Goal: Transaction & Acquisition: Subscribe to service/newsletter

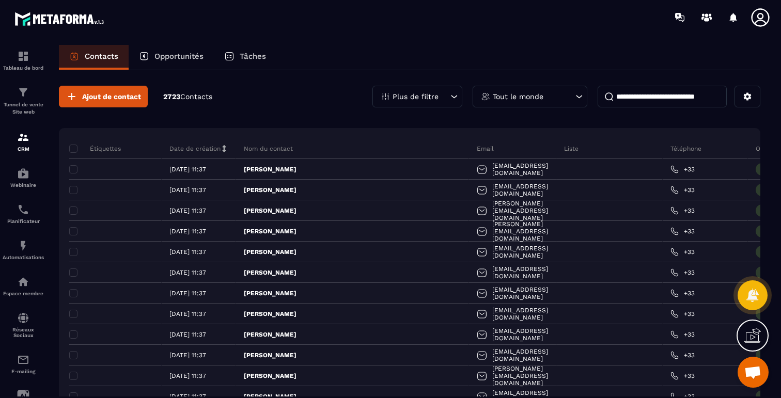
scroll to position [3012, 0]
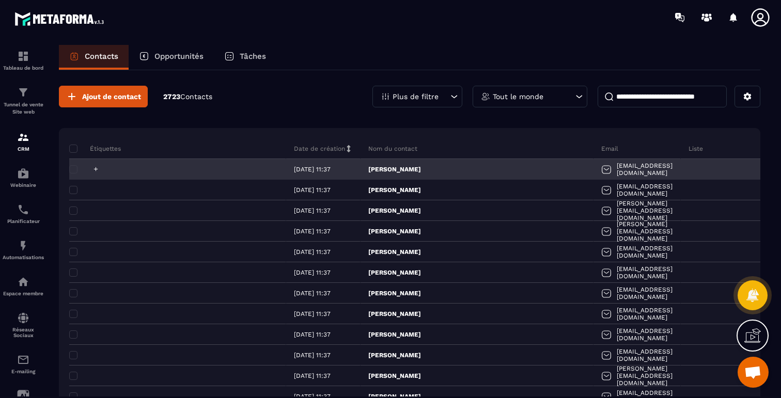
click at [94, 168] on icon at bounding box center [95, 169] width 7 height 7
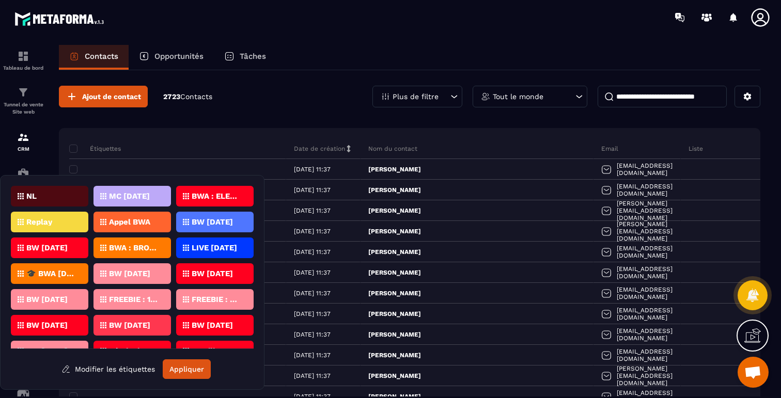
click at [131, 220] on p "Appel BWA" at bounding box center [129, 222] width 41 height 7
click at [182, 369] on button "Appliquer" at bounding box center [187, 370] width 48 height 20
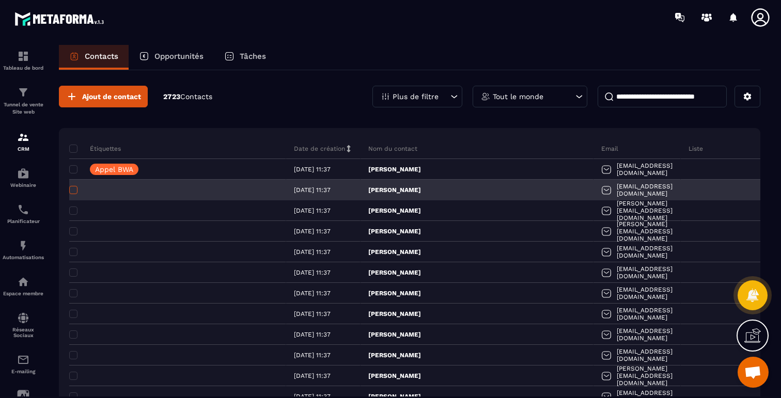
click at [73, 189] on span at bounding box center [73, 190] width 8 height 8
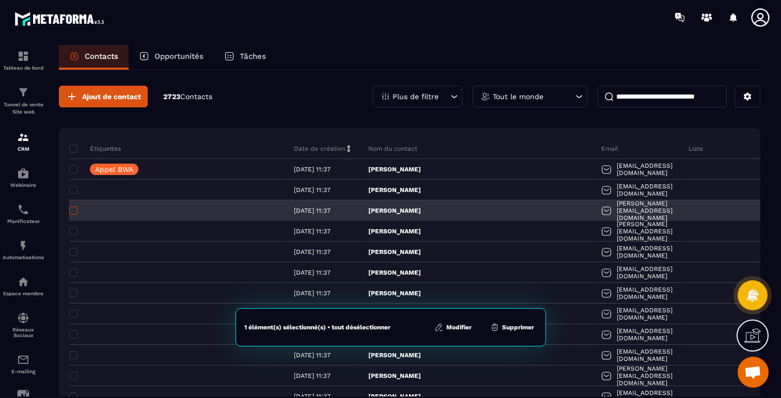
click at [72, 214] on span at bounding box center [73, 211] width 8 height 8
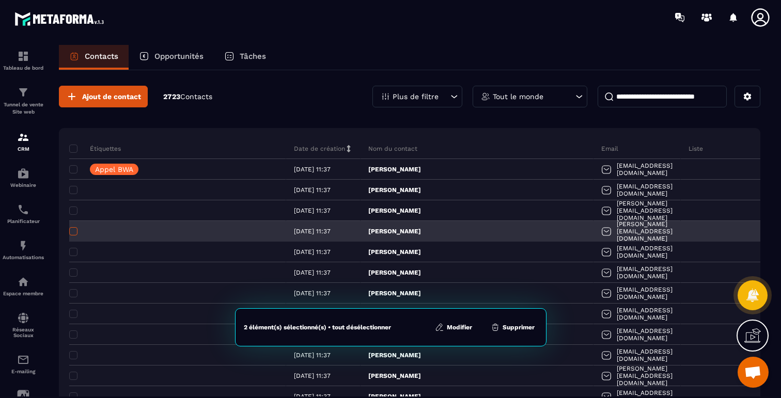
click at [72, 230] on span at bounding box center [73, 231] width 8 height 8
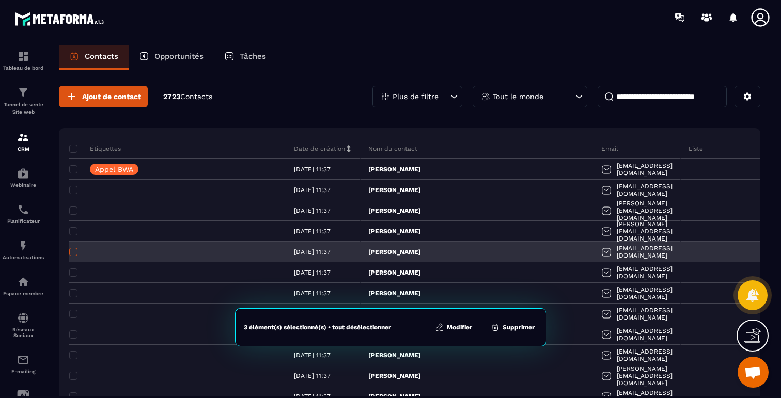
click at [72, 251] on span at bounding box center [73, 252] width 8 height 8
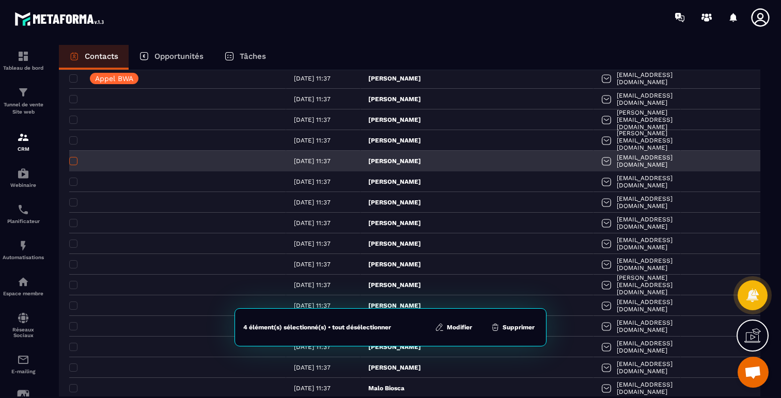
scroll to position [114, 0]
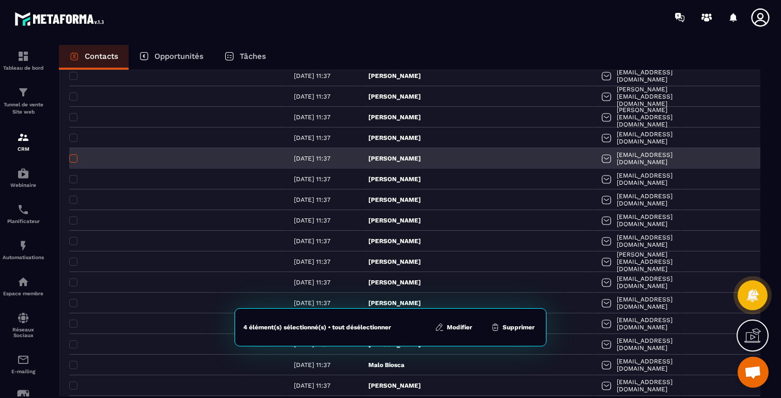
click at [72, 160] on span at bounding box center [73, 158] width 8 height 8
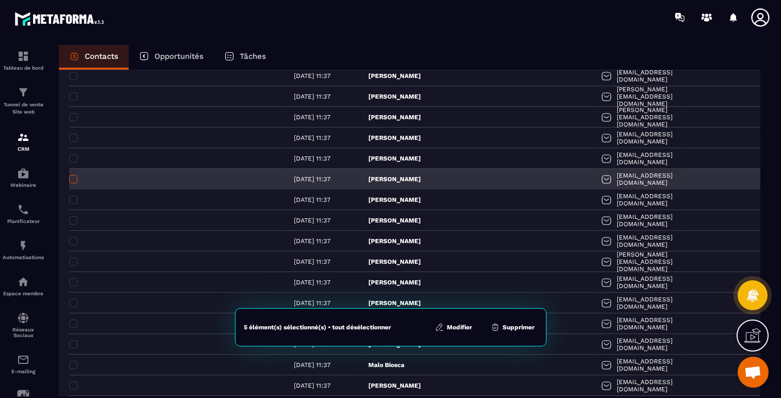
click at [72, 178] on span at bounding box center [73, 179] width 8 height 8
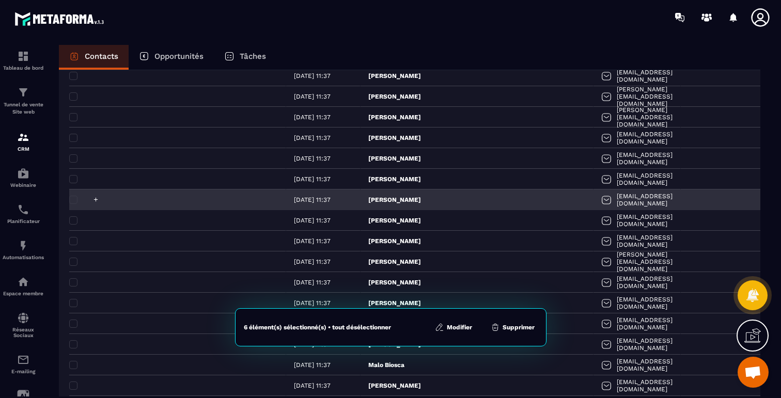
click at [74, 194] on div at bounding box center [177, 200] width 217 height 21
click at [75, 197] on span at bounding box center [73, 200] width 8 height 8
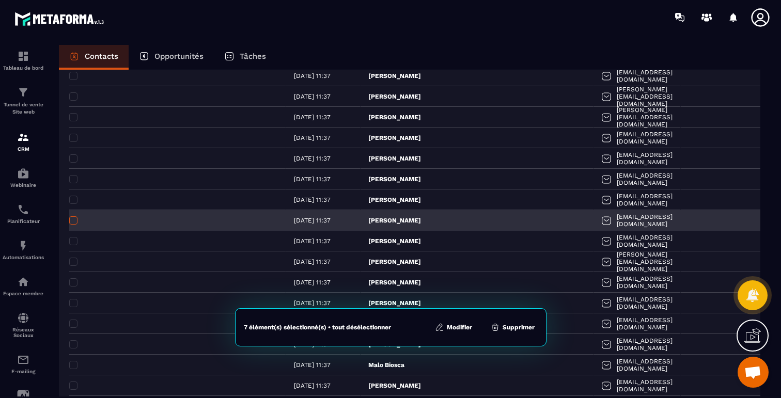
click at [74, 220] on span at bounding box center [73, 220] width 8 height 8
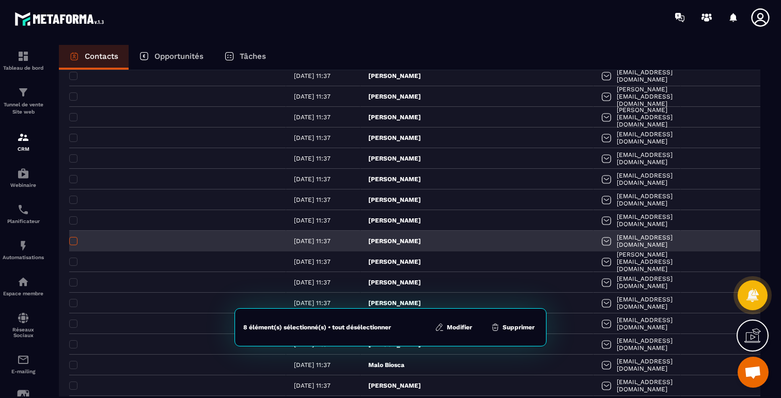
click at [74, 242] on span at bounding box center [73, 241] width 8 height 8
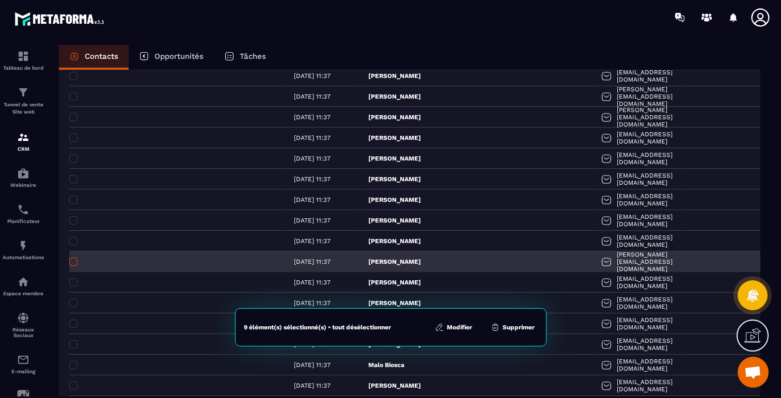
click at [74, 262] on span at bounding box center [73, 262] width 8 height 8
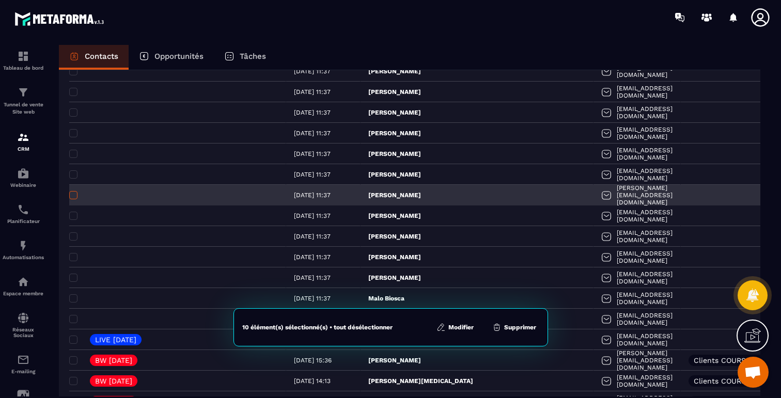
scroll to position [194, 0]
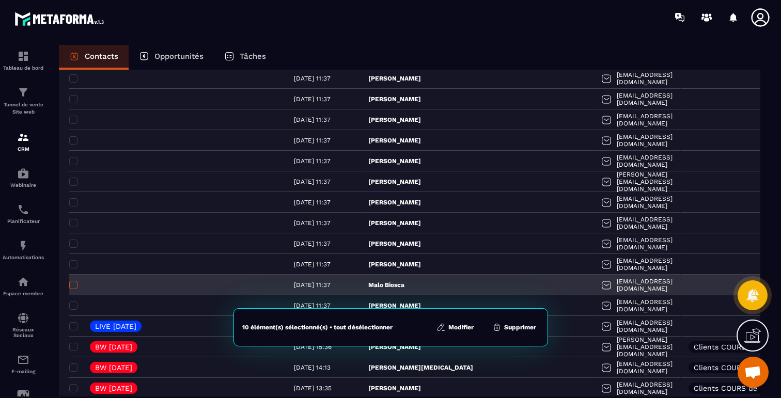
click at [71, 285] on span at bounding box center [73, 285] width 8 height 8
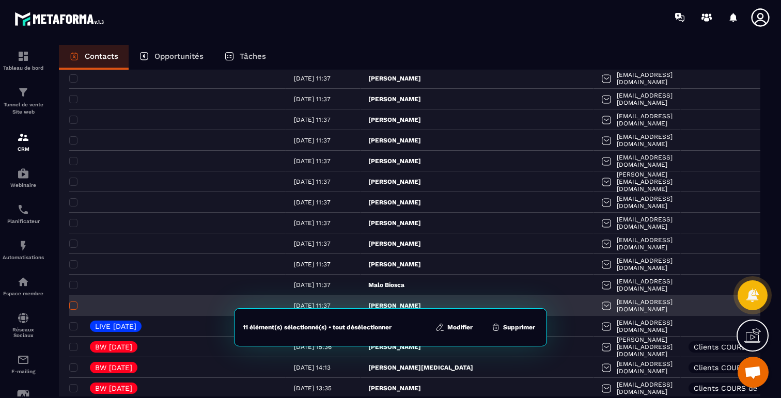
click at [75, 306] on span at bounding box center [73, 306] width 8 height 8
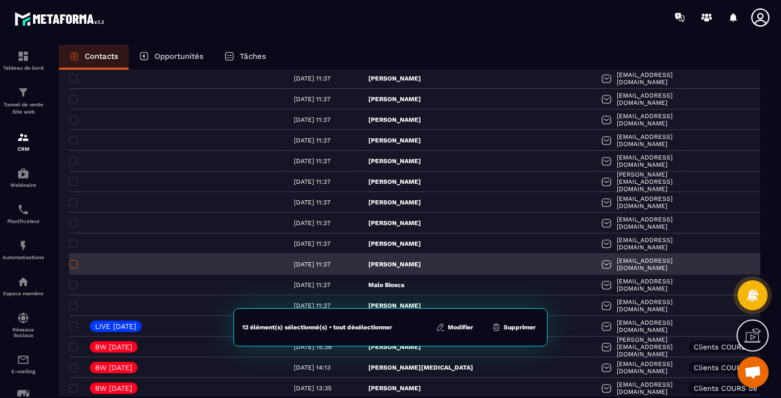
click at [73, 265] on span at bounding box center [73, 264] width 8 height 8
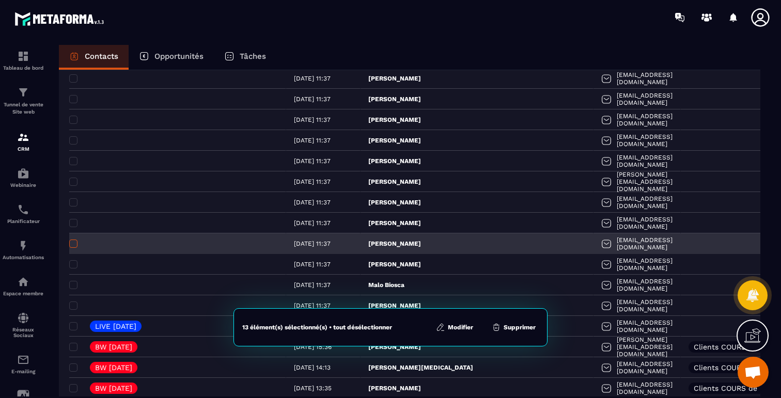
click at [74, 243] on span at bounding box center [73, 244] width 8 height 8
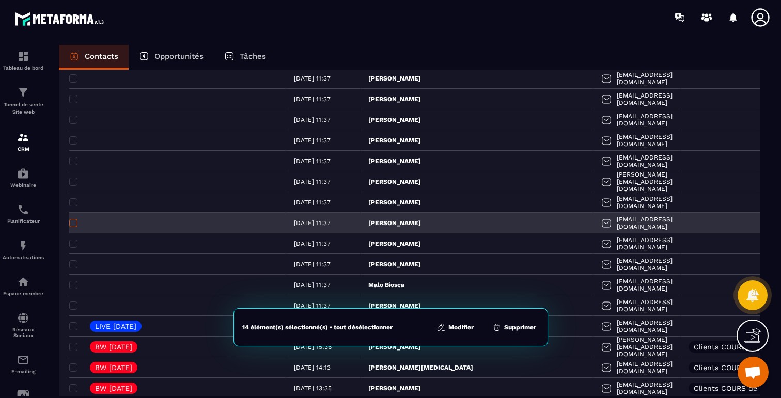
click at [74, 223] on span at bounding box center [73, 223] width 8 height 8
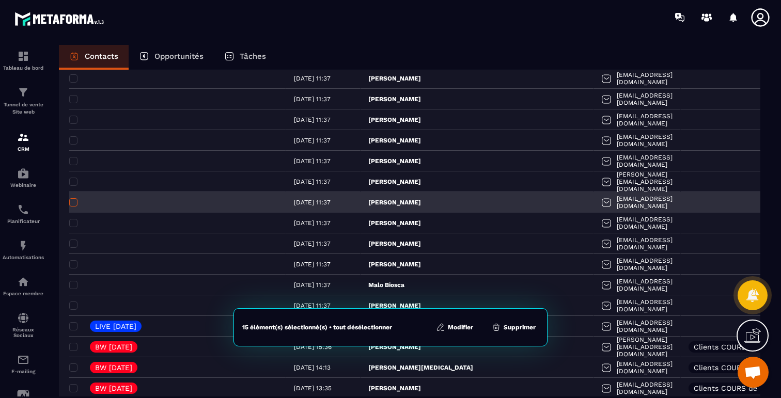
click at [74, 200] on span at bounding box center [73, 202] width 8 height 8
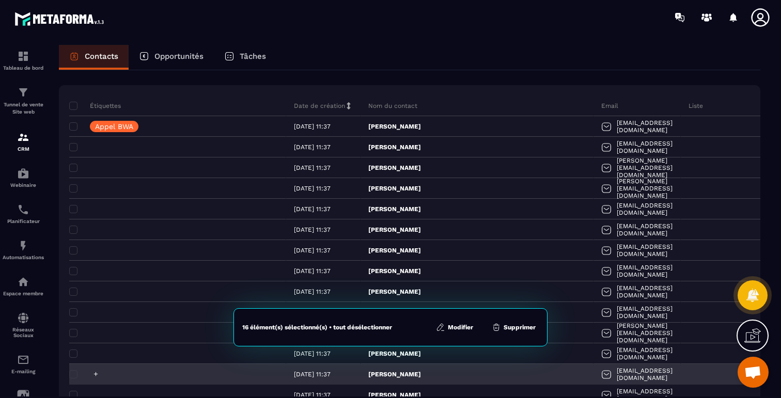
scroll to position [29, 0]
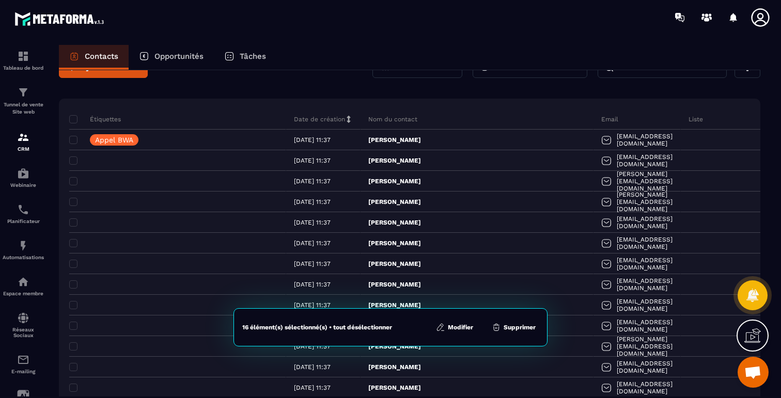
click at [443, 326] on icon at bounding box center [440, 327] width 6 height 7
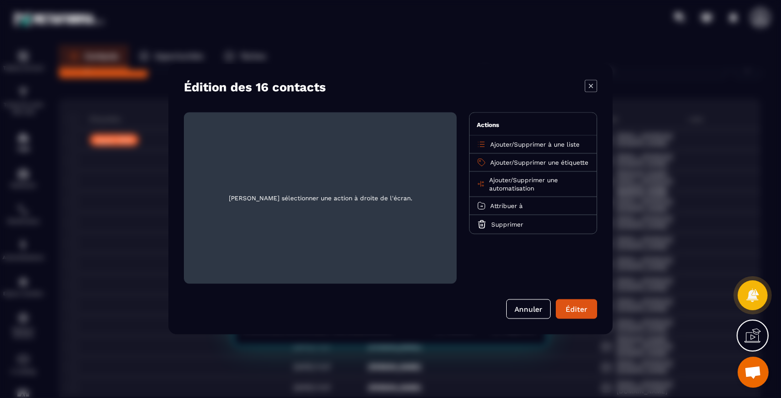
click at [496, 145] on span "Ajouter" at bounding box center [500, 144] width 21 height 7
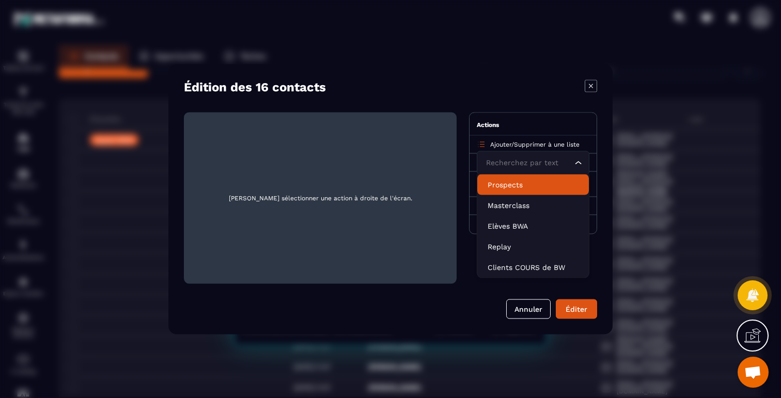
click at [496, 188] on p "Prospects" at bounding box center [533, 184] width 91 height 10
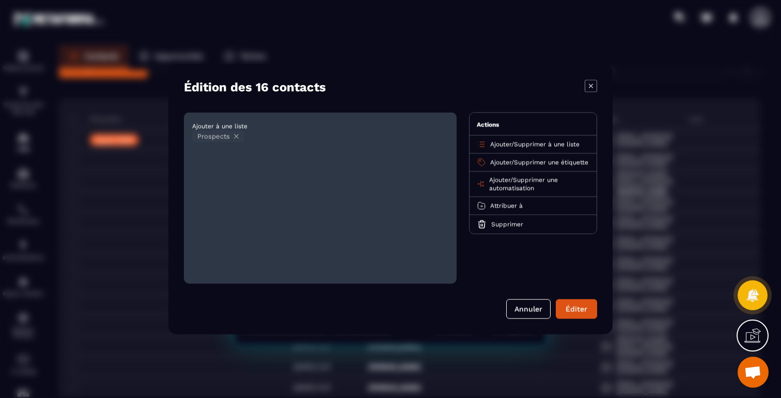
click at [499, 159] on span "Ajouter" at bounding box center [500, 162] width 21 height 7
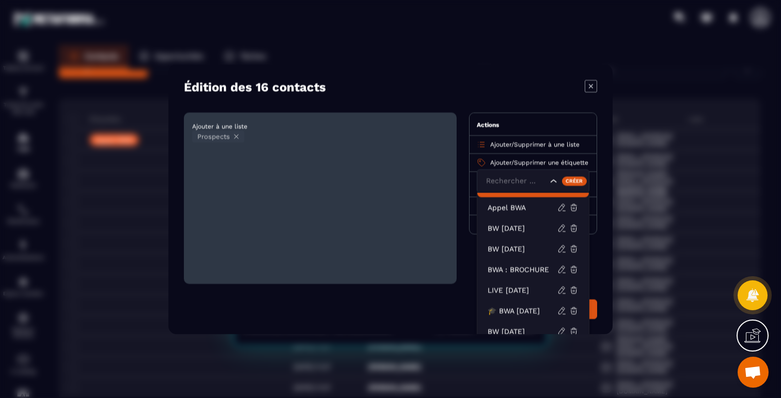
scroll to position [62, 0]
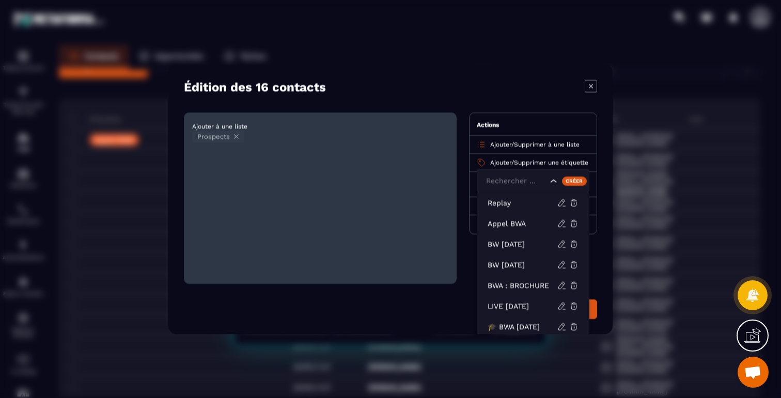
click at [500, 180] on input "Search for option" at bounding box center [516, 180] width 64 height 11
type input "*****"
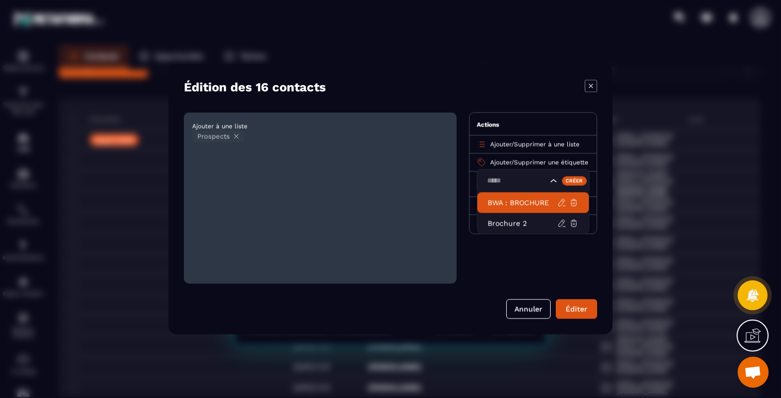
scroll to position [0, 0]
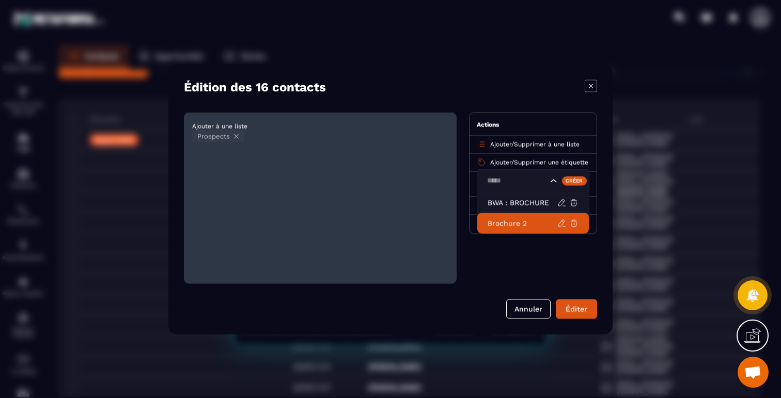
click at [491, 224] on p "Brochure 2" at bounding box center [523, 223] width 70 height 10
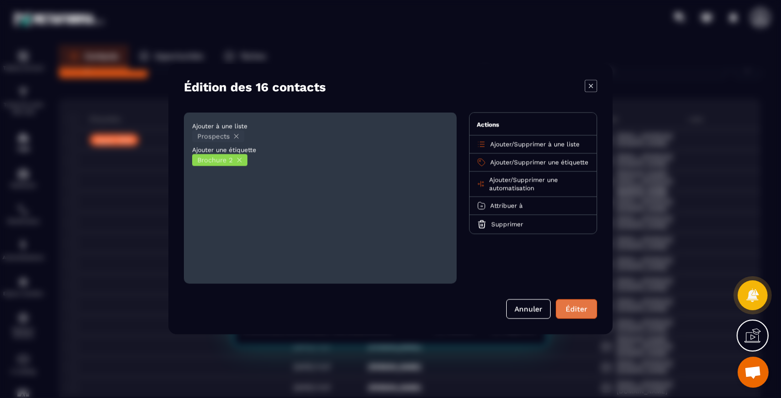
click at [573, 314] on button "Éditer" at bounding box center [576, 309] width 41 height 20
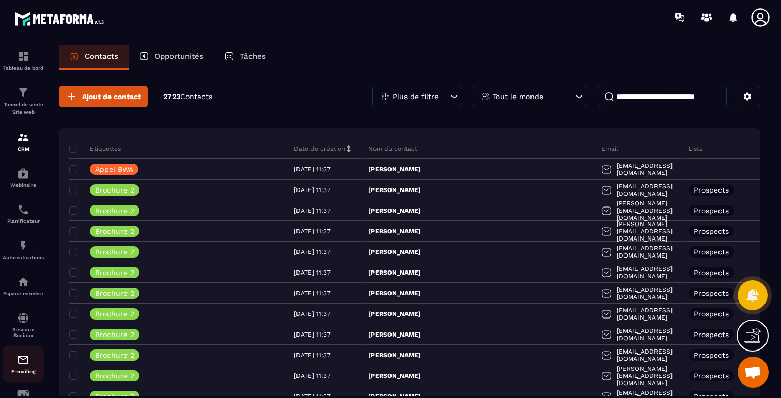
click at [27, 373] on p "E-mailing" at bounding box center [23, 372] width 41 height 6
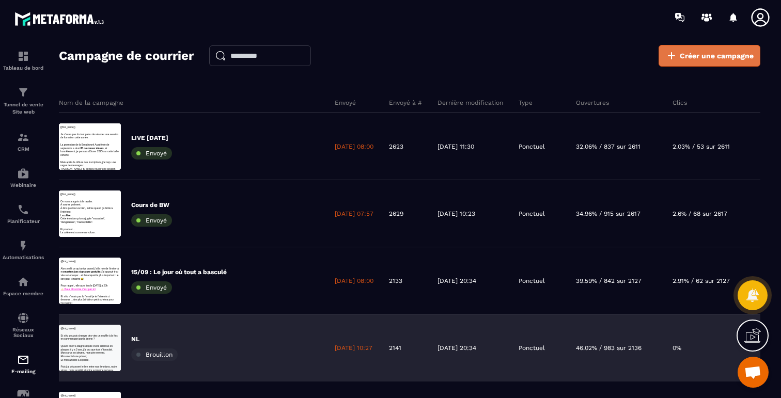
click at [704, 64] on link "Créer une campagne" at bounding box center [710, 56] width 102 height 22
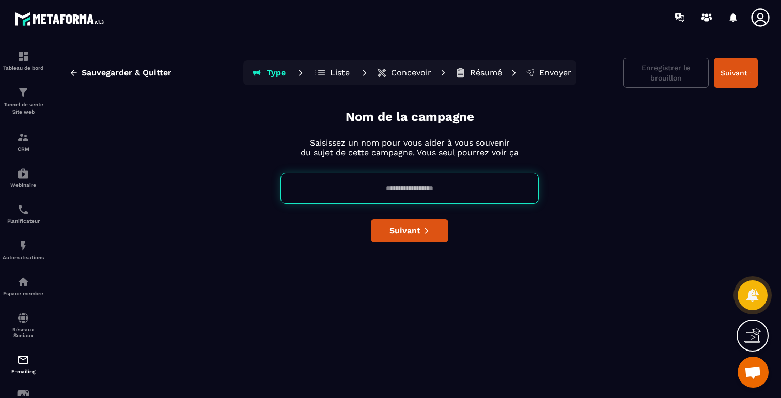
click at [447, 185] on input at bounding box center [410, 188] width 258 height 31
type input "**********"
click at [411, 234] on span "Suivant" at bounding box center [405, 231] width 31 height 10
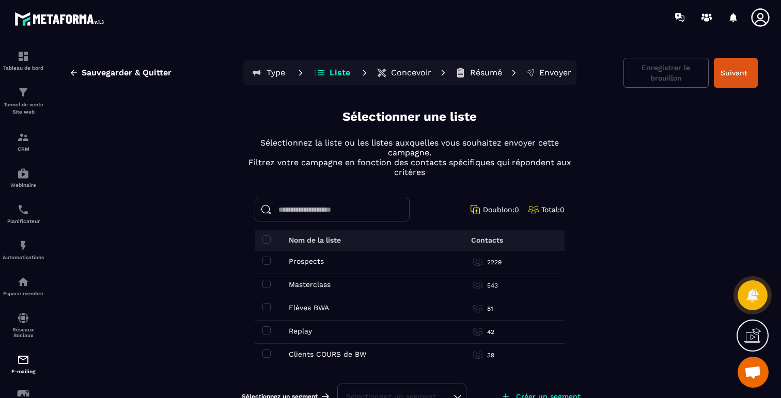
scroll to position [23, 0]
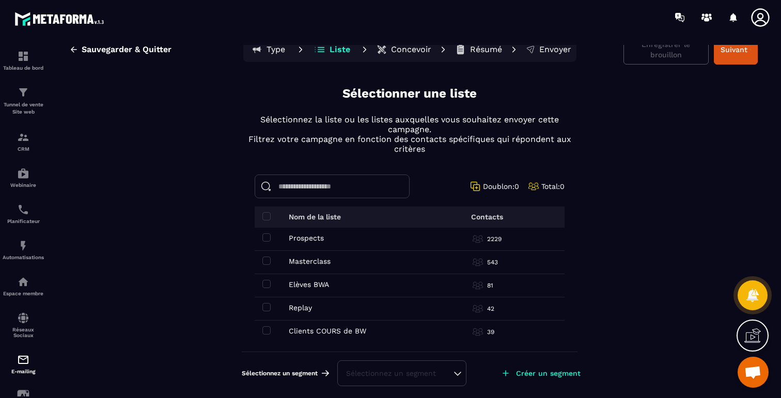
click at [302, 185] on input at bounding box center [332, 187] width 155 height 24
click at [628, 170] on div "Sauvegarder & Quitter Type Liste Concevoir Résumé Envoyer Enregistrer le brouil…" at bounding box center [410, 226] width 722 height 362
click at [19, 140] on img at bounding box center [23, 137] width 12 height 12
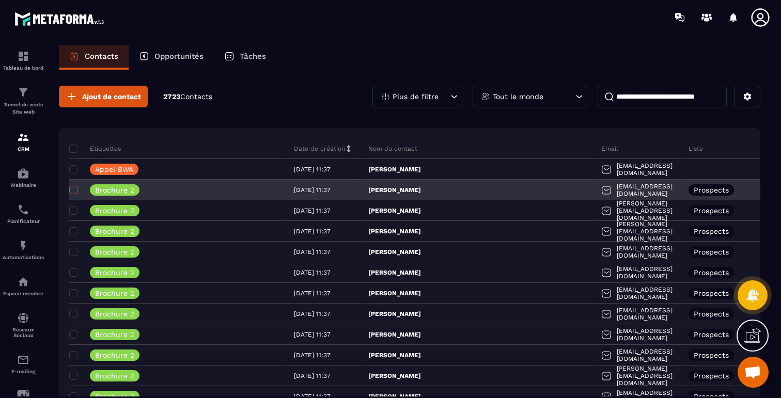
click at [73, 193] on span at bounding box center [73, 190] width 8 height 8
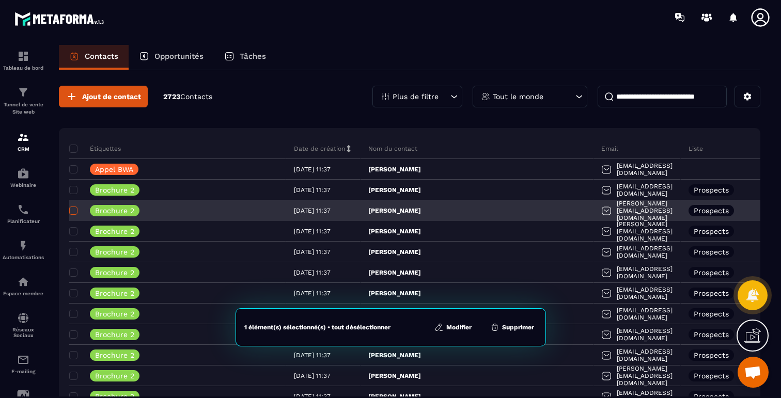
click at [73, 210] on span at bounding box center [73, 211] width 8 height 8
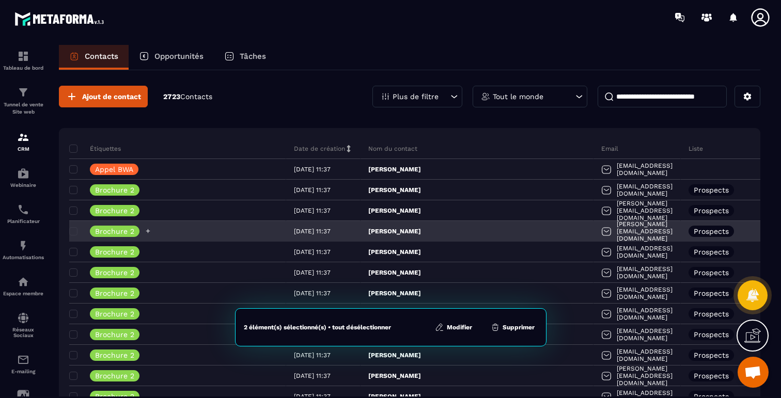
click at [73, 224] on div "Brochure 2" at bounding box center [177, 231] width 217 height 21
click at [73, 229] on span at bounding box center [73, 231] width 8 height 8
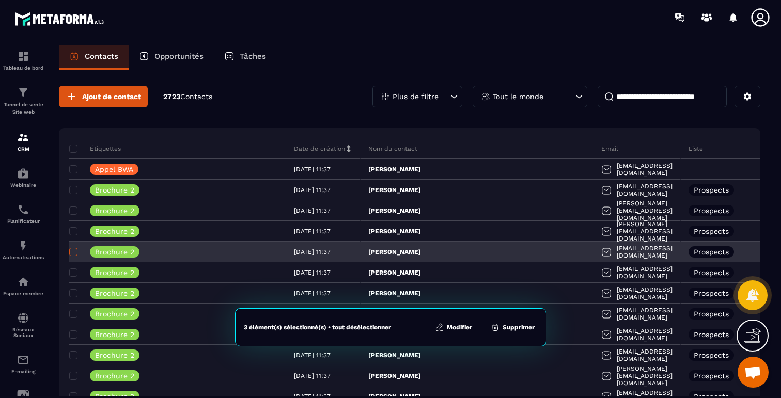
click at [74, 254] on span at bounding box center [73, 252] width 8 height 8
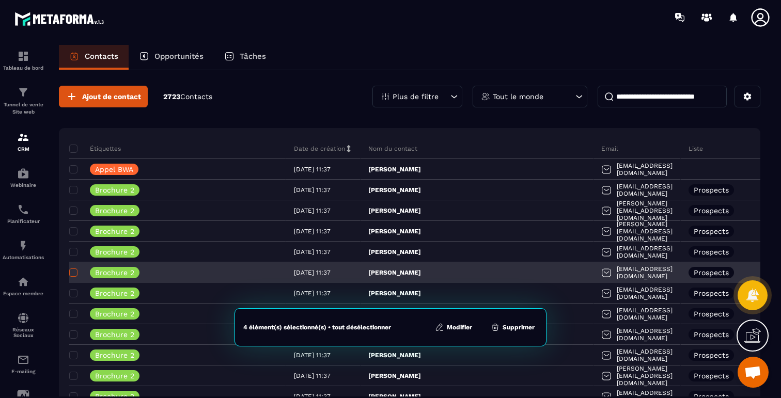
click at [74, 270] on span at bounding box center [73, 273] width 8 height 8
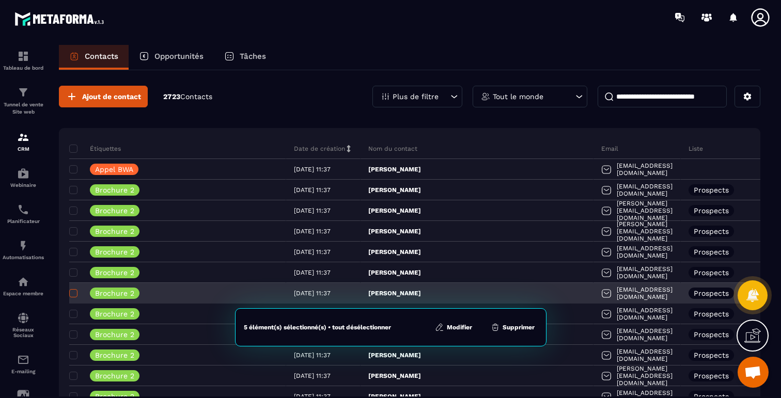
click at [74, 292] on span at bounding box center [73, 293] width 8 height 8
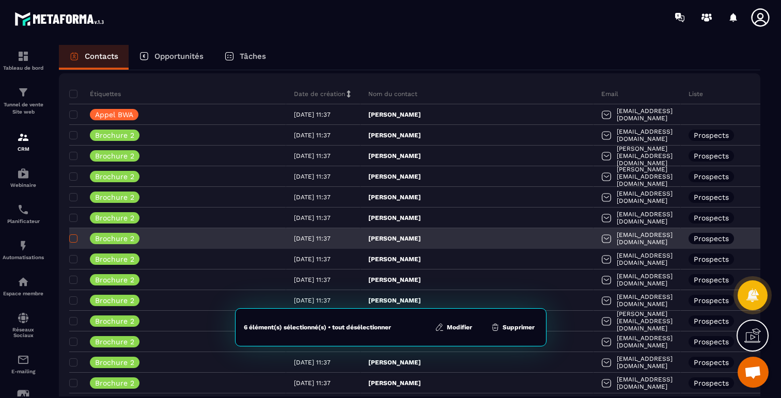
scroll to position [115, 0]
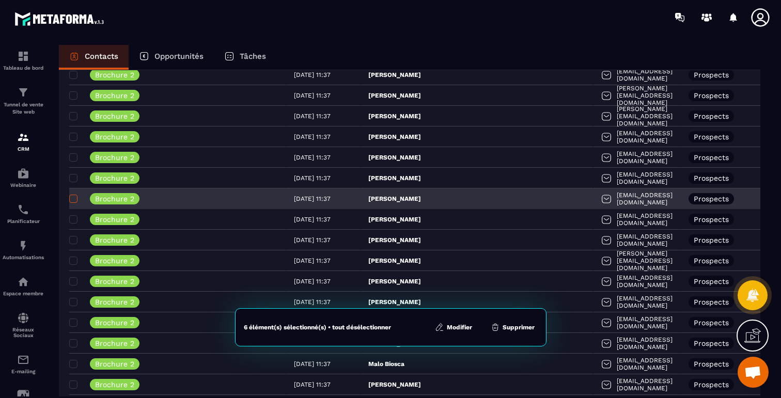
click at [72, 198] on span at bounding box center [73, 199] width 8 height 8
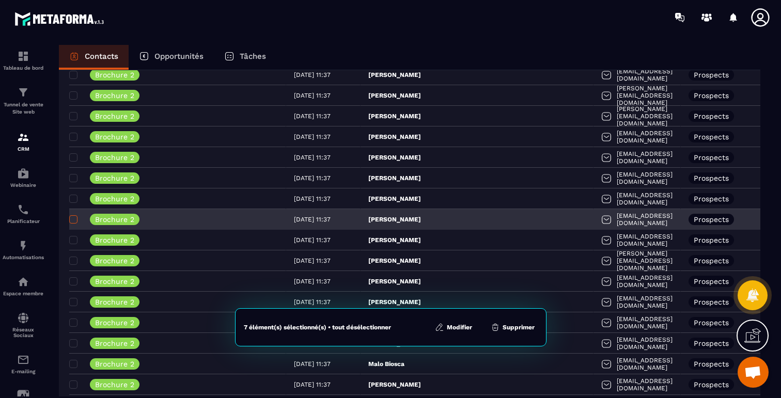
click at [72, 218] on span at bounding box center [73, 219] width 8 height 8
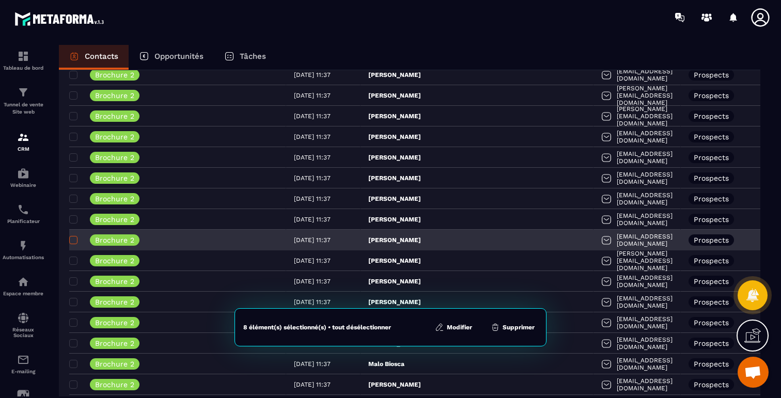
click at [75, 242] on span at bounding box center [73, 240] width 8 height 8
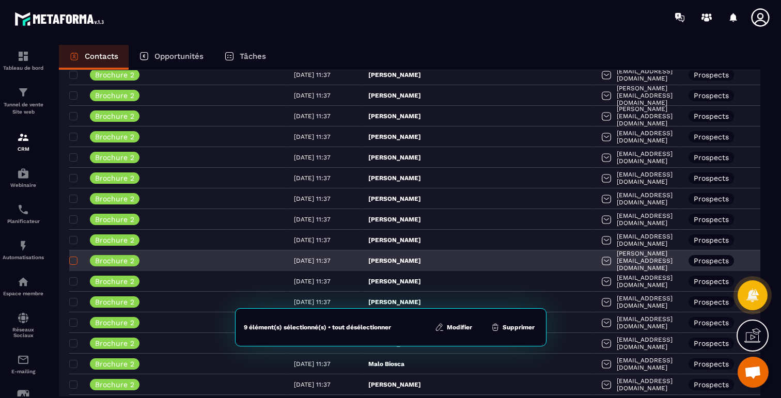
click at [75, 263] on span at bounding box center [73, 261] width 8 height 8
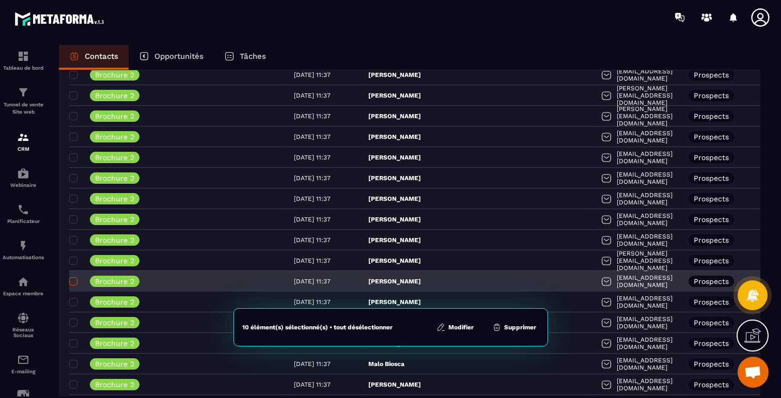
click at [73, 281] on span at bounding box center [73, 281] width 8 height 8
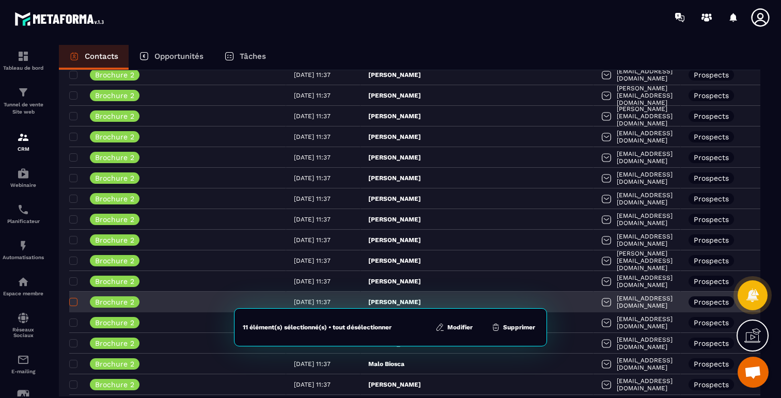
click at [73, 302] on span at bounding box center [73, 302] width 8 height 8
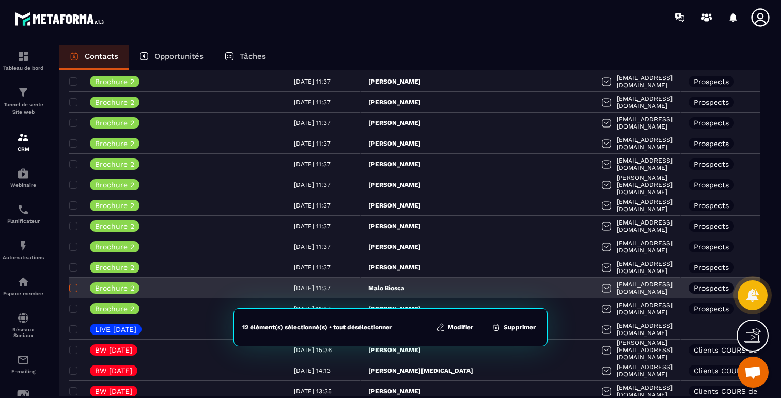
scroll to position [204, 0]
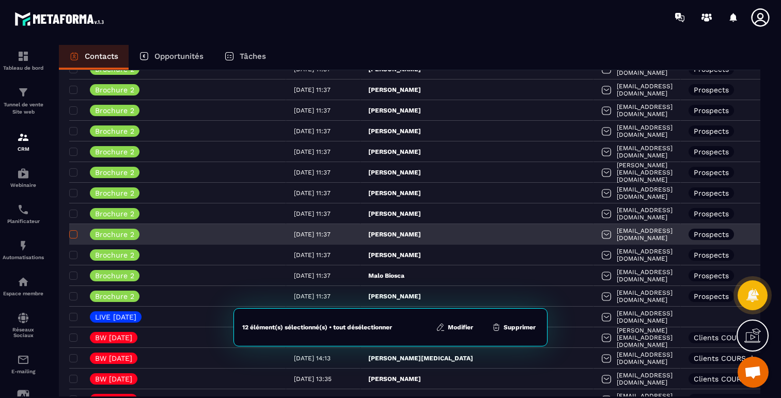
click at [71, 238] on span at bounding box center [73, 234] width 8 height 8
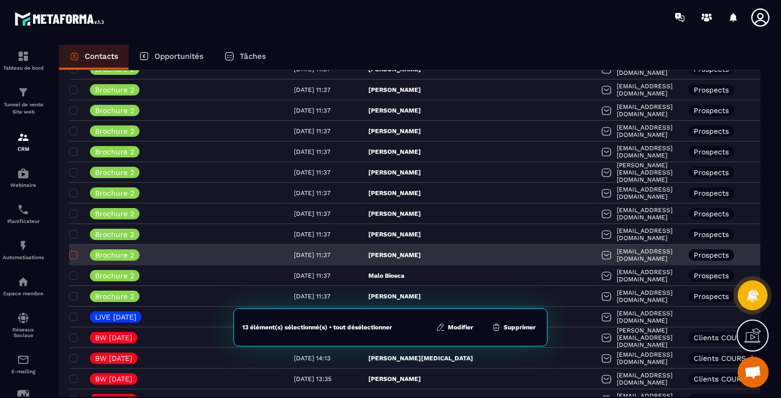
click at [73, 254] on span at bounding box center [73, 255] width 8 height 8
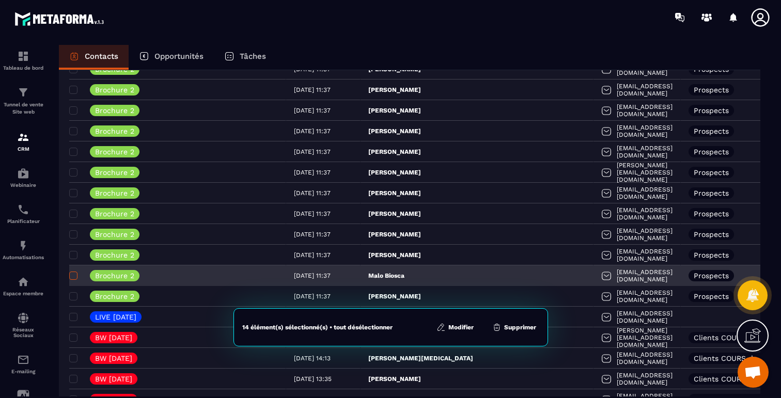
click at [72, 275] on span at bounding box center [73, 276] width 8 height 8
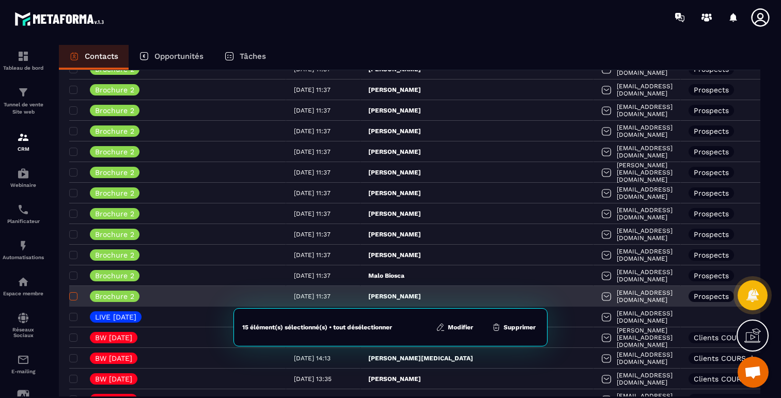
click at [71, 295] on span at bounding box center [73, 296] width 8 height 8
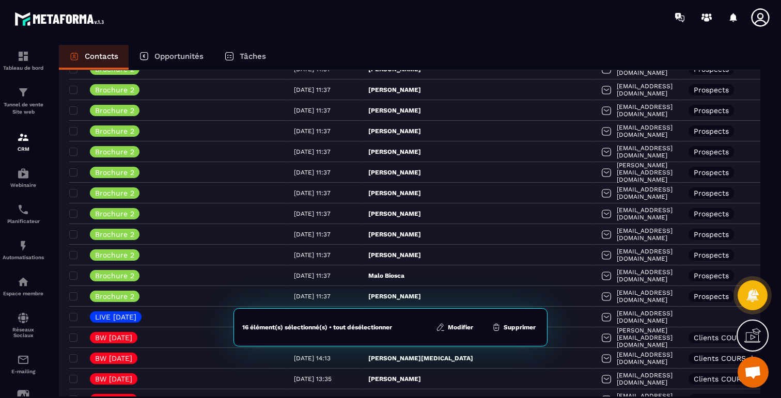
click at [440, 328] on icon at bounding box center [440, 327] width 9 height 9
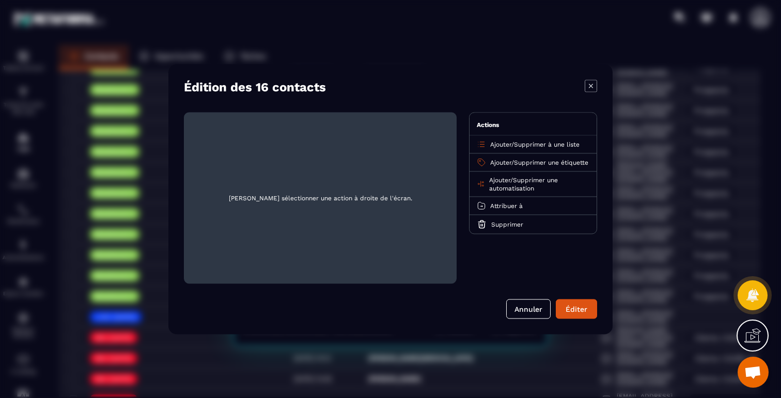
click at [499, 144] on span "Ajouter" at bounding box center [500, 144] width 21 height 7
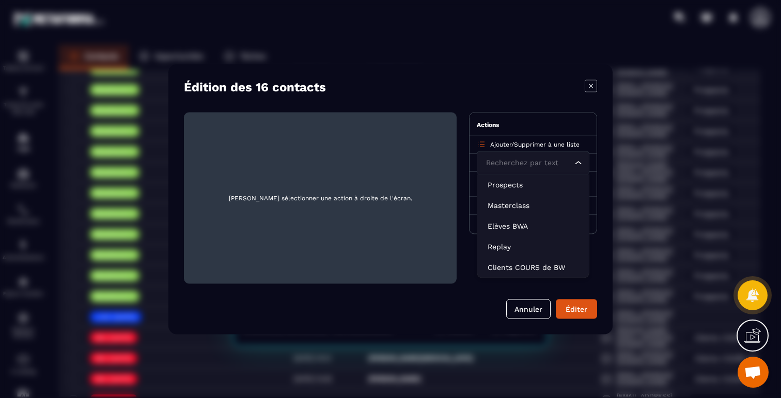
click at [499, 162] on input "Search for option" at bounding box center [528, 162] width 89 height 11
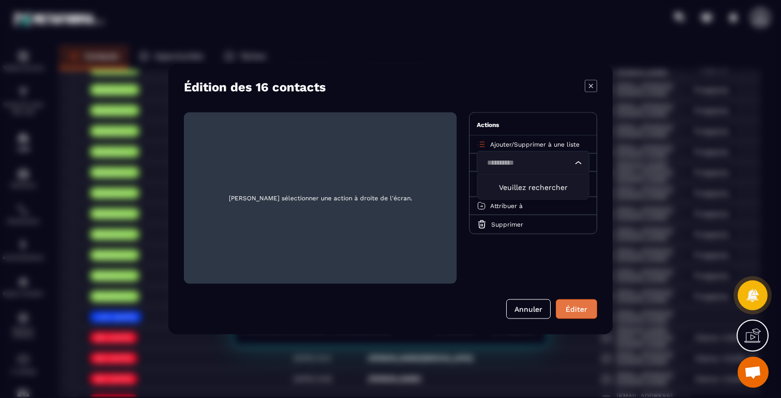
type input "**********"
click at [571, 312] on button "Éditer" at bounding box center [576, 309] width 41 height 20
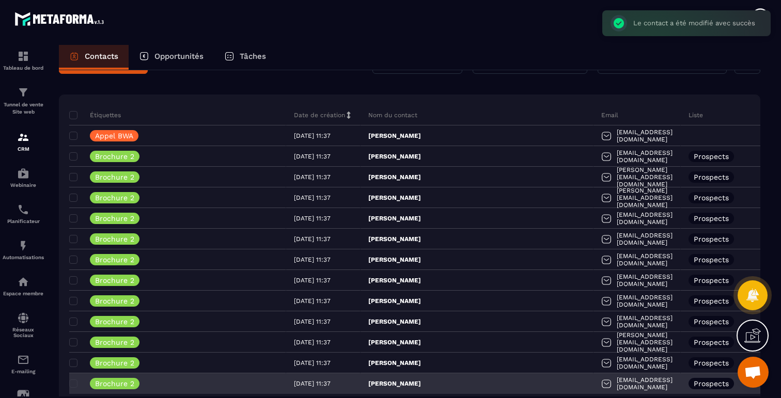
scroll to position [0, 0]
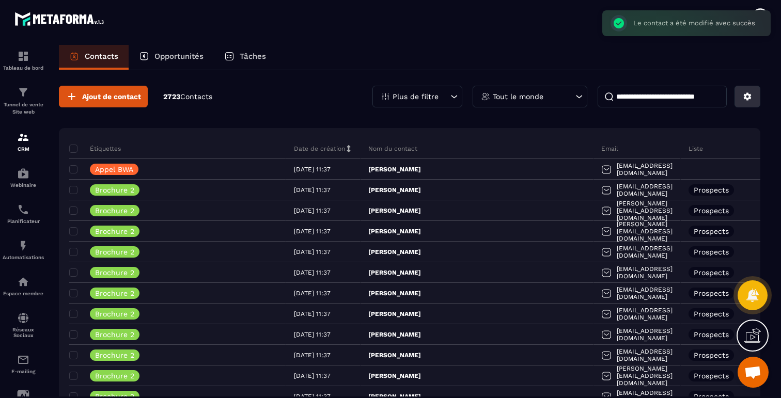
click at [744, 98] on icon at bounding box center [748, 97] width 8 height 8
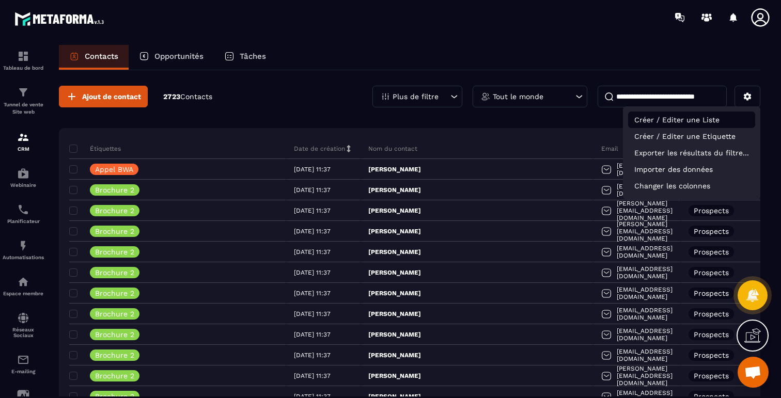
click at [642, 119] on p "Créer / Editer une Liste" at bounding box center [691, 120] width 127 height 17
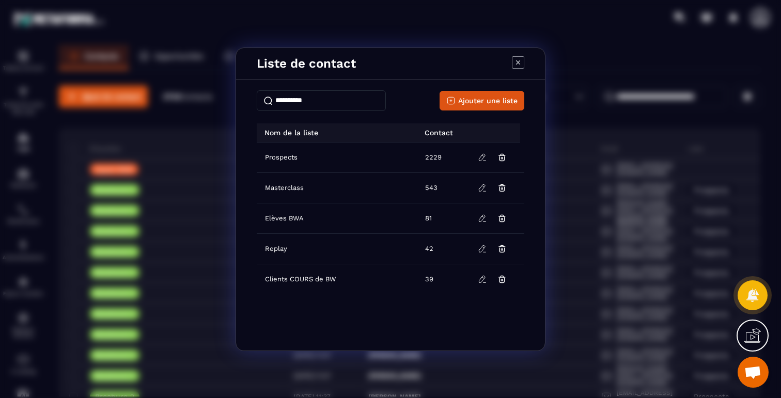
click at [326, 96] on input "Modal window" at bounding box center [321, 100] width 129 height 21
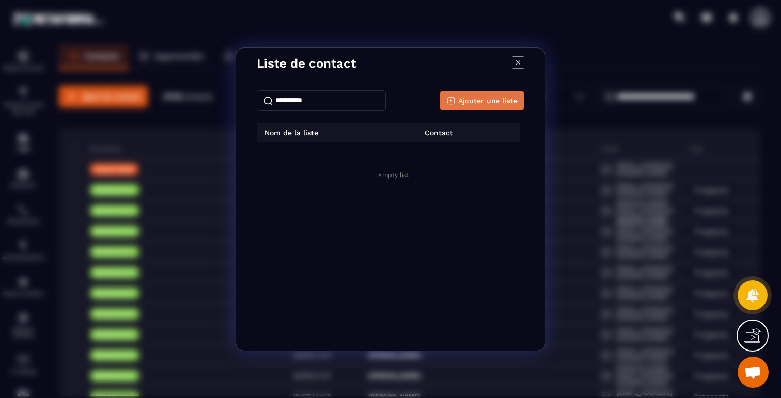
type input "**********"
click at [473, 102] on span "Ajouter une liste" at bounding box center [487, 101] width 59 height 10
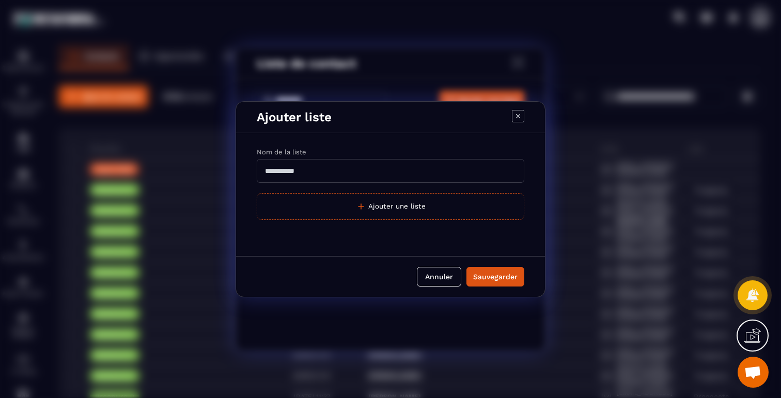
click at [360, 180] on input "Modal window" at bounding box center [391, 171] width 268 height 24
type input "**********"
click at [478, 282] on button "Sauvegarder" at bounding box center [496, 277] width 58 height 20
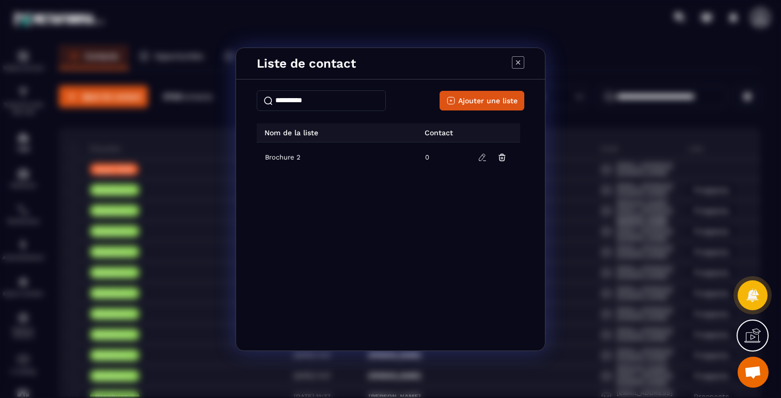
click at [516, 63] on icon "Modal window" at bounding box center [518, 62] width 12 height 12
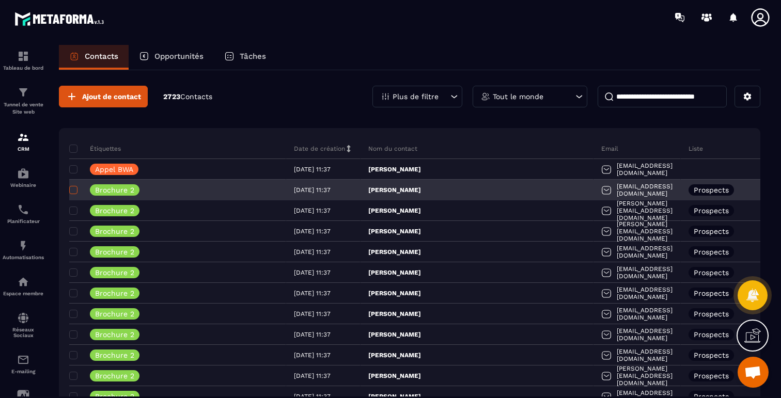
click at [77, 192] on span at bounding box center [73, 190] width 8 height 8
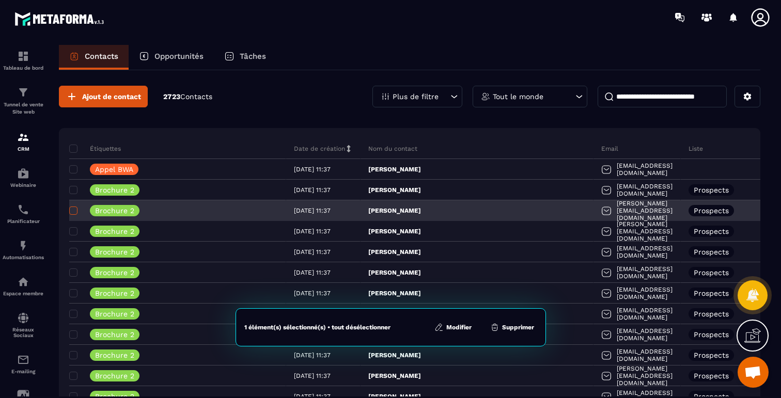
click at [76, 209] on span at bounding box center [73, 211] width 8 height 8
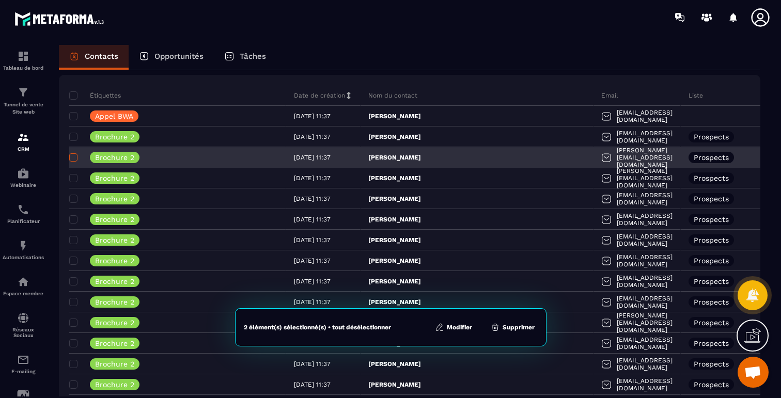
scroll to position [98, 0]
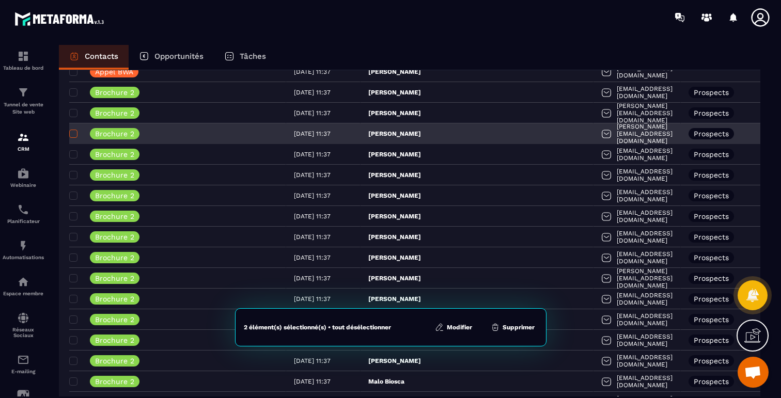
click at [74, 133] on span at bounding box center [73, 134] width 8 height 8
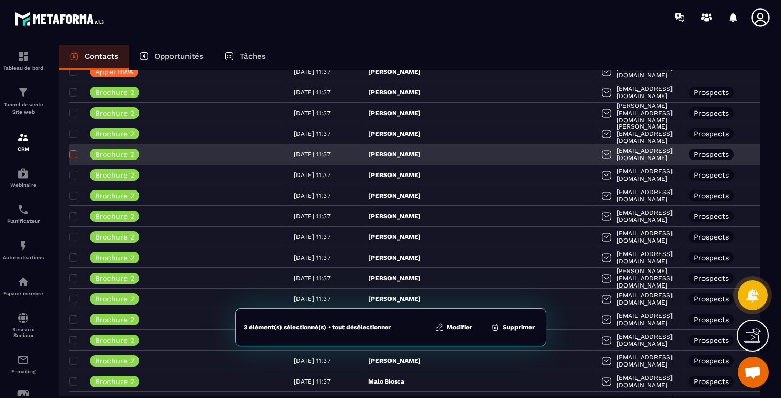
click at [75, 152] on span at bounding box center [73, 154] width 8 height 8
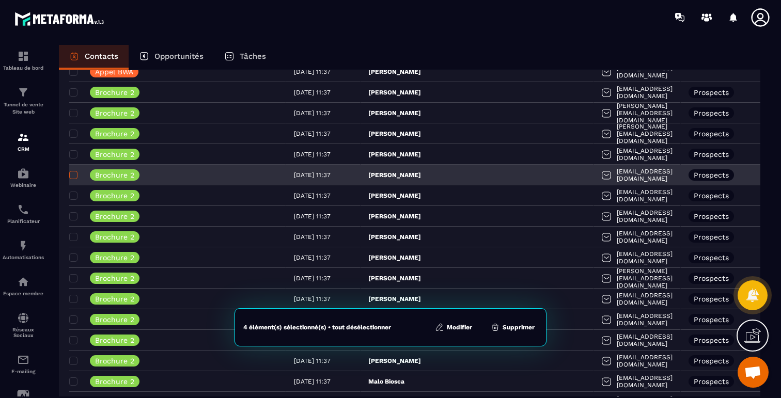
click at [75, 177] on span at bounding box center [73, 175] width 8 height 8
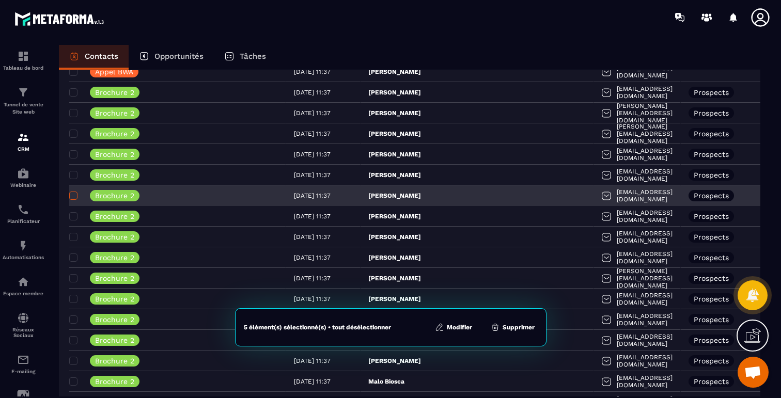
click at [75, 196] on span at bounding box center [73, 196] width 8 height 8
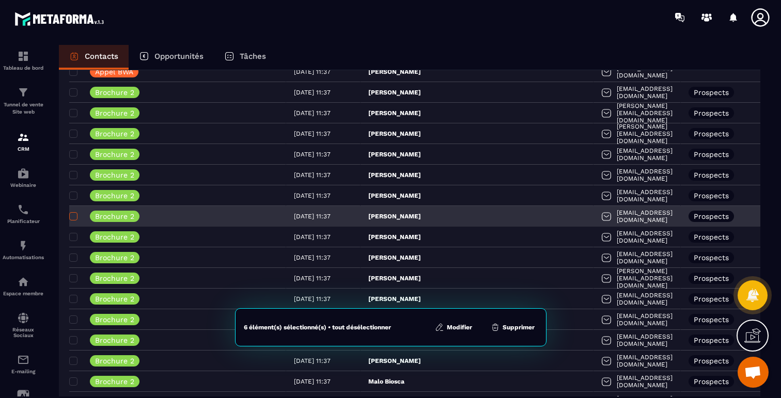
click at [75, 215] on span at bounding box center [73, 216] width 8 height 8
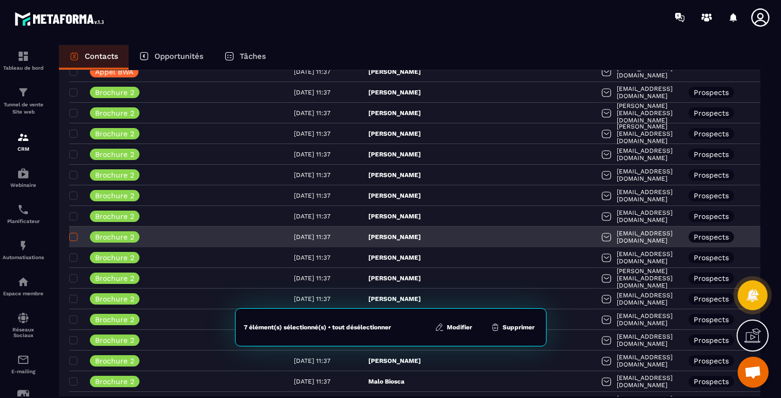
click at [75, 236] on span at bounding box center [73, 237] width 8 height 8
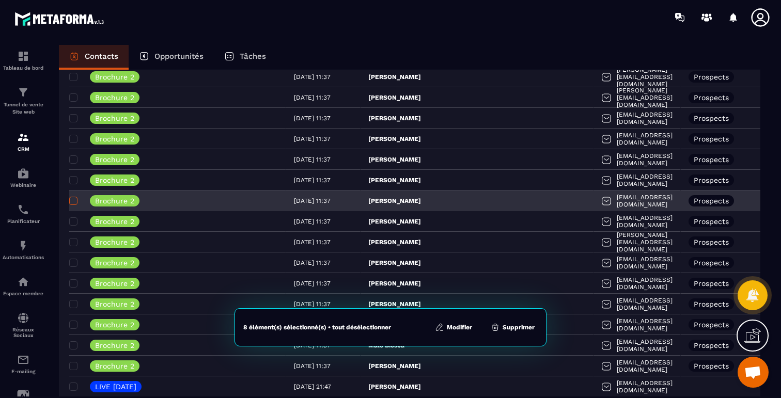
scroll to position [162, 0]
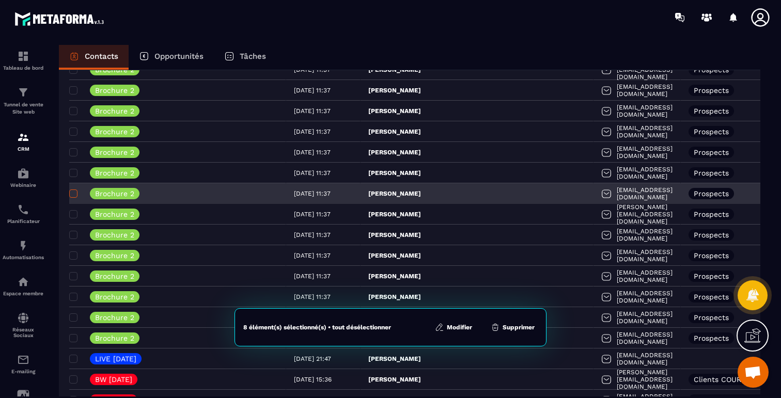
click at [72, 196] on span at bounding box center [73, 194] width 8 height 8
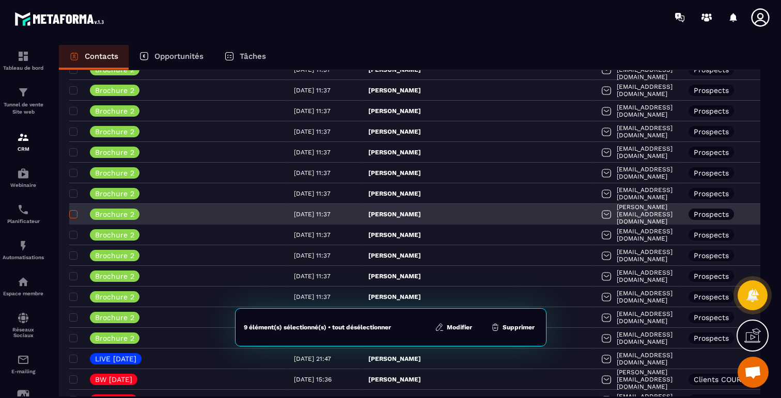
click at [73, 214] on span at bounding box center [73, 214] width 8 height 8
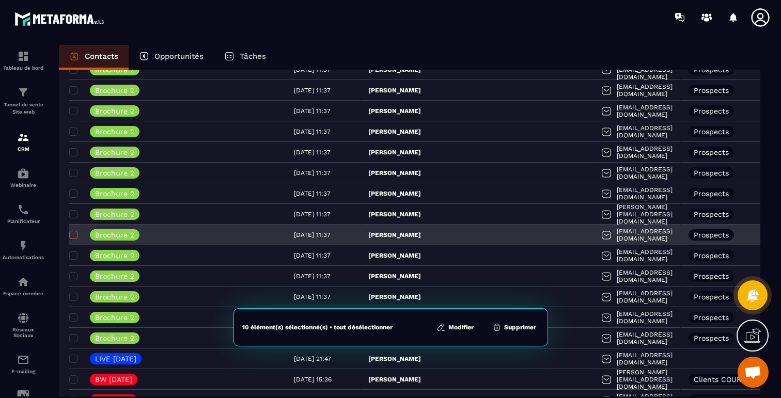
click at [74, 231] on span at bounding box center [73, 235] width 8 height 8
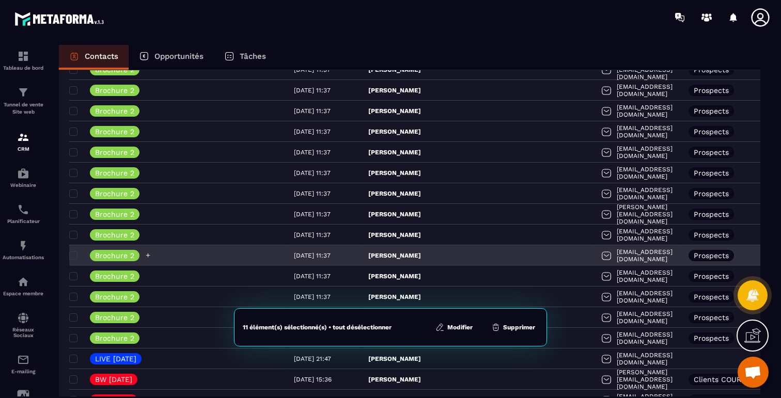
click at [75, 250] on div "Brochure 2" at bounding box center [110, 255] width 82 height 11
click at [75, 257] on span at bounding box center [73, 256] width 8 height 8
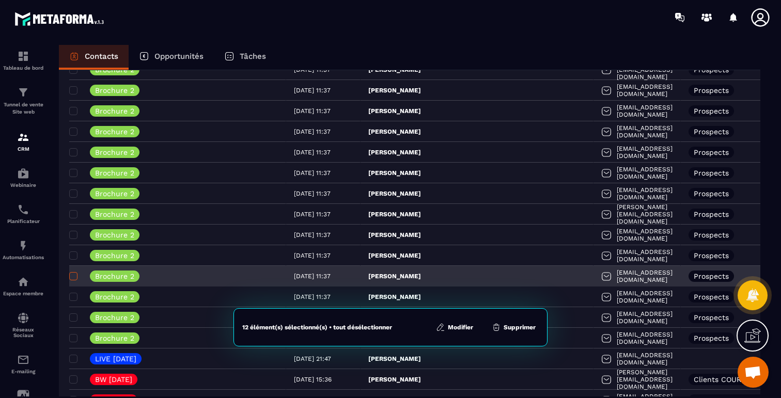
click at [75, 274] on span at bounding box center [73, 276] width 8 height 8
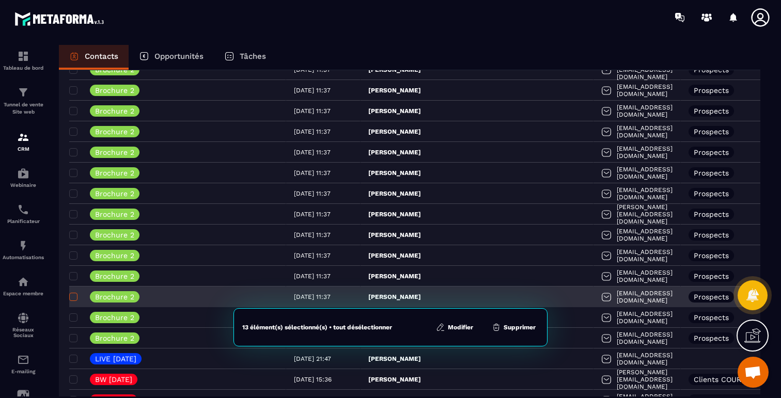
click at [73, 297] on span at bounding box center [73, 297] width 8 height 8
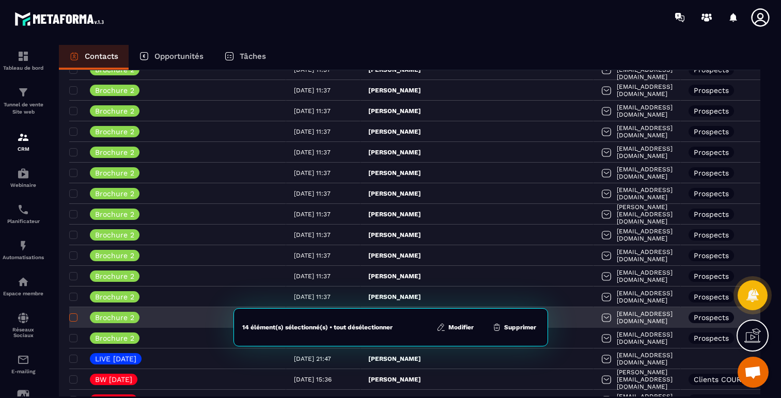
click at [74, 316] on span at bounding box center [73, 318] width 8 height 8
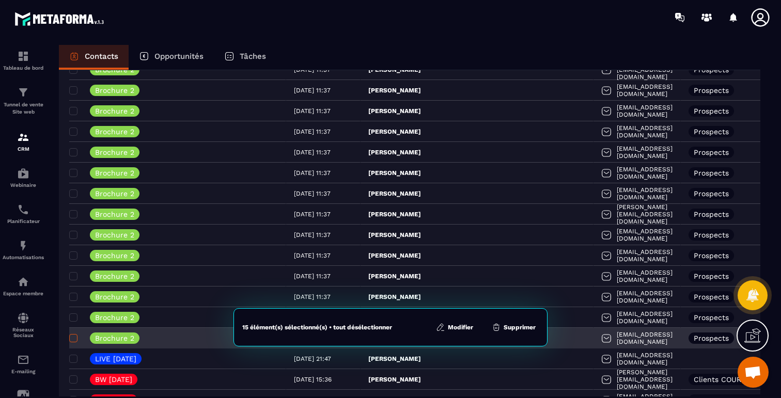
click at [73, 335] on span at bounding box center [73, 338] width 8 height 8
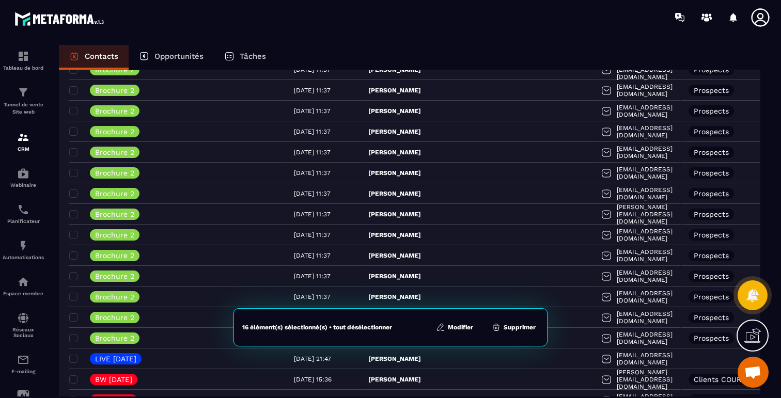
click at [443, 329] on icon at bounding box center [440, 327] width 9 height 9
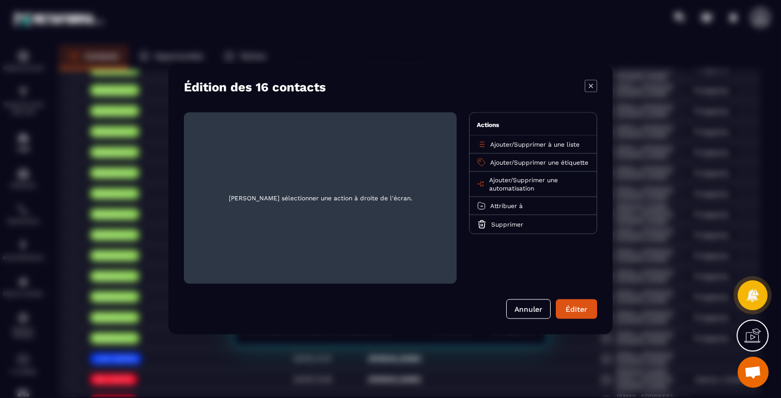
click at [500, 145] on span "Ajouter" at bounding box center [500, 144] width 21 height 7
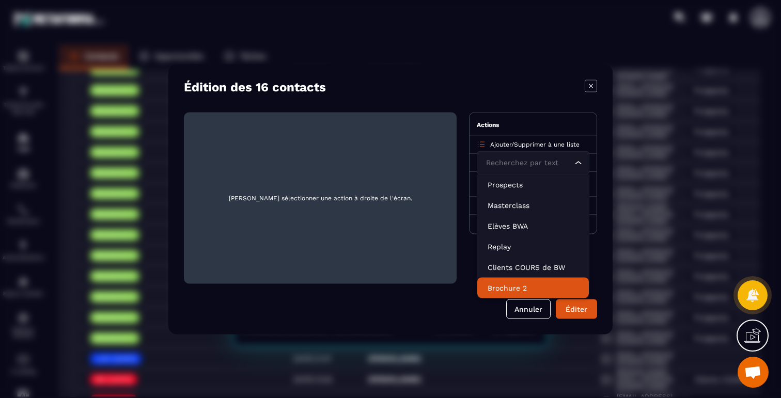
click at [499, 287] on p "Brochure 2" at bounding box center [533, 288] width 91 height 10
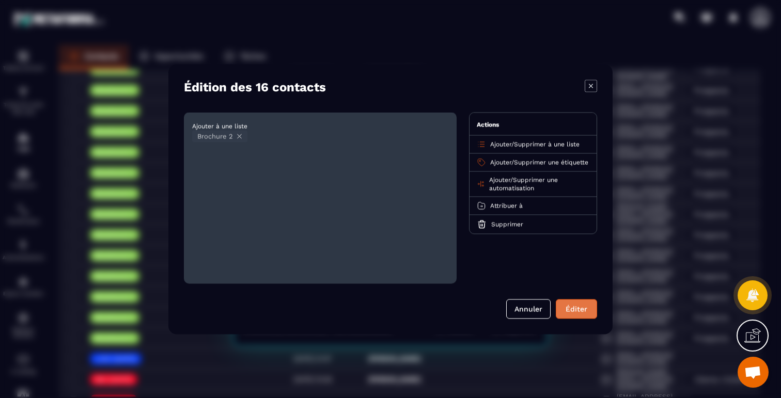
click at [586, 309] on button "Éditer" at bounding box center [576, 309] width 41 height 20
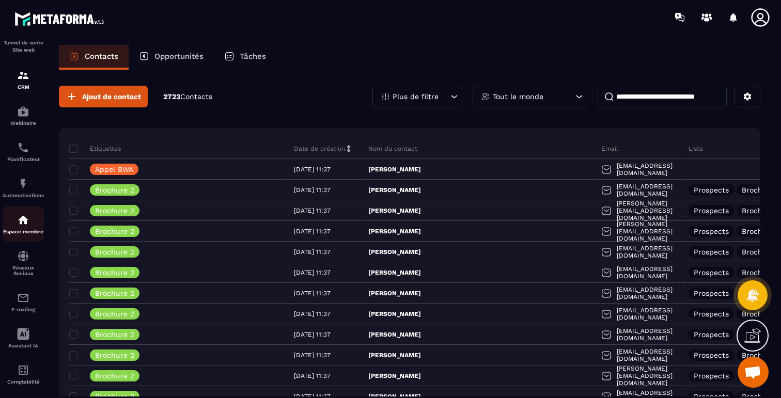
scroll to position [79, 0]
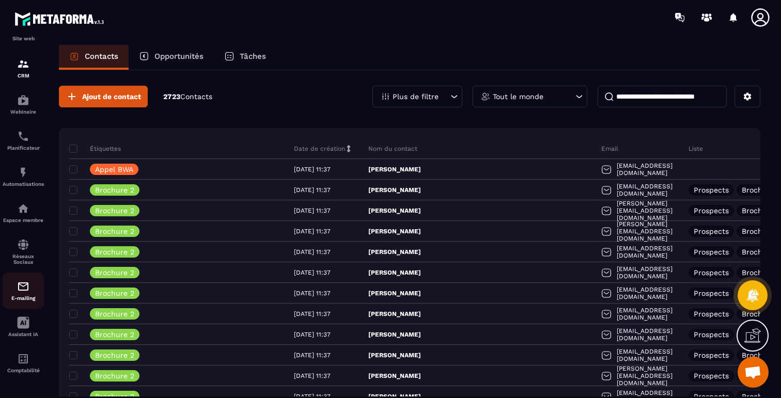
click at [24, 285] on img at bounding box center [23, 287] width 12 height 12
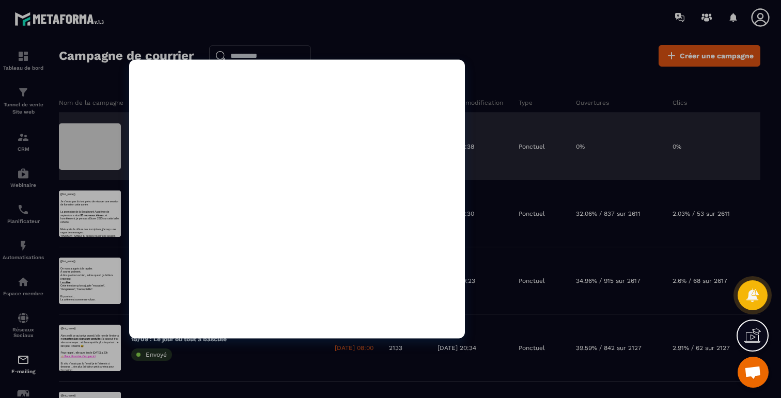
click at [103, 136] on div at bounding box center [90, 146] width 62 height 46
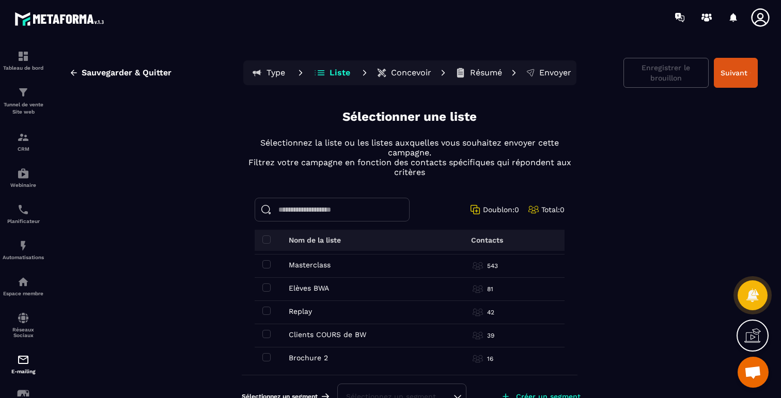
scroll to position [26, 0]
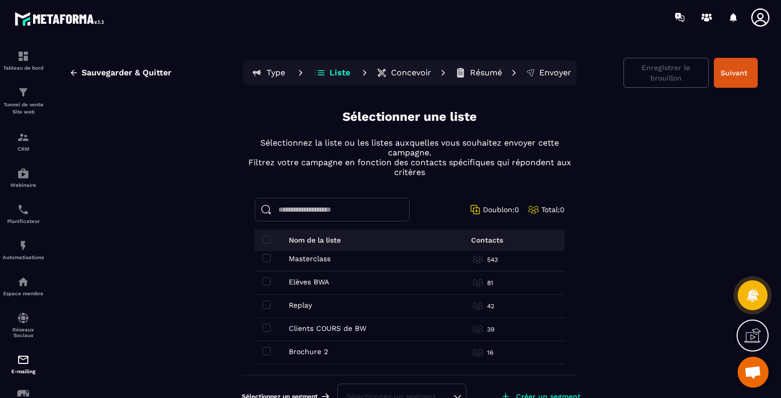
click at [330, 352] on div "Brochure 2 Brochure 2" at bounding box center [339, 352] width 155 height 8
click at [269, 350] on span at bounding box center [266, 351] width 8 height 8
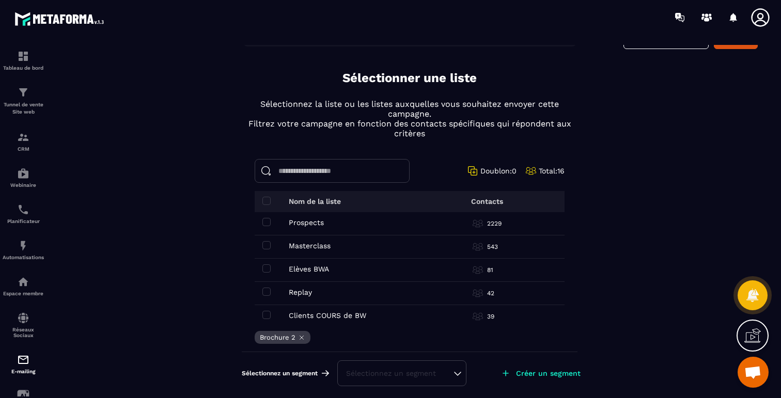
scroll to position [0, 0]
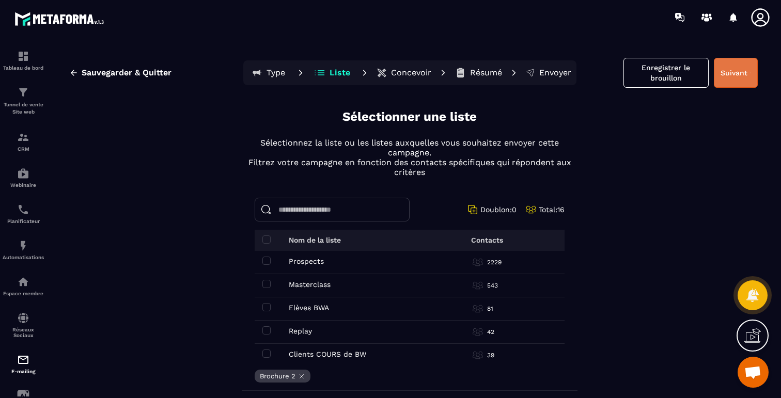
click at [731, 68] on button "Suivant" at bounding box center [736, 73] width 44 height 30
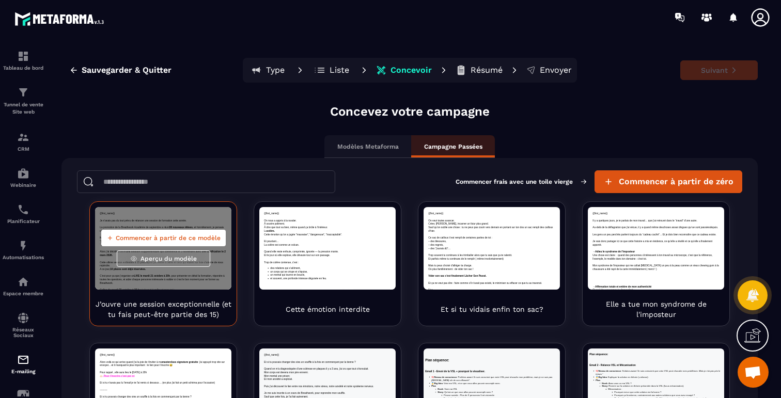
click at [157, 224] on div "Commencer à partir de ce modèle Aperçu du modèle" at bounding box center [163, 248] width 136 height 83
click at [159, 242] on span "Commencer à partir de ce modèle" at bounding box center [168, 238] width 105 height 8
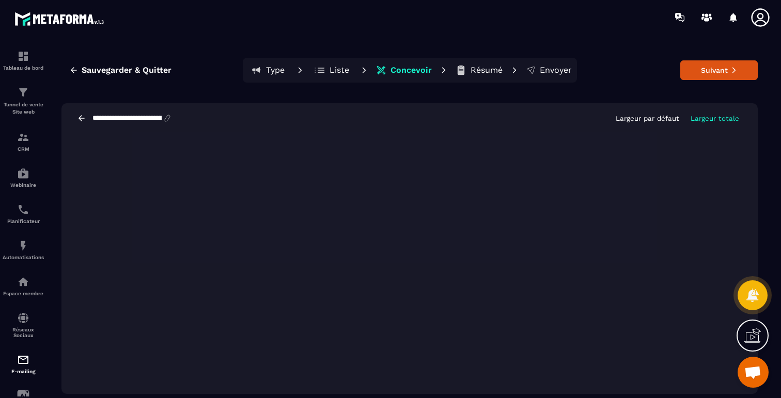
click at [172, 117] on icon at bounding box center [167, 118] width 9 height 9
click at [726, 64] on button "Suivant" at bounding box center [718, 70] width 77 height 20
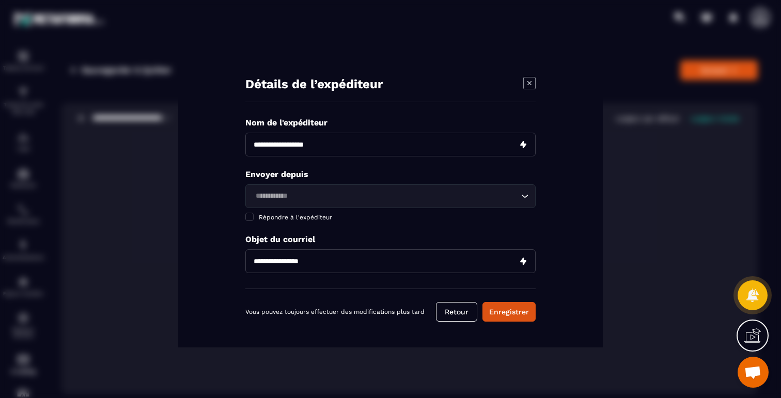
click at [318, 144] on input "Modal window" at bounding box center [390, 145] width 290 height 24
type input "**********"
click at [334, 197] on input "Search for option" at bounding box center [385, 196] width 267 height 11
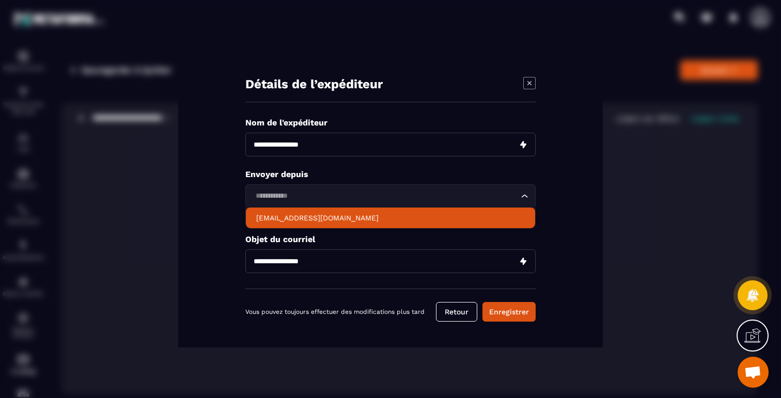
click at [327, 223] on li "[EMAIL_ADDRESS][DOMAIN_NAME]" at bounding box center [390, 218] width 289 height 21
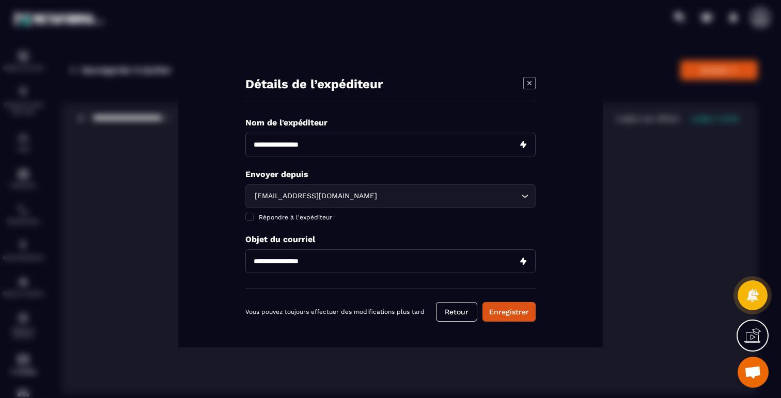
click at [311, 253] on input "Modal window" at bounding box center [390, 262] width 290 height 24
click at [299, 262] on input "**********" at bounding box center [390, 262] width 290 height 24
click at [288, 260] on input "**********" at bounding box center [390, 262] width 290 height 24
type input "**********"
click at [520, 314] on button "Enregistrer" at bounding box center [509, 312] width 53 height 20
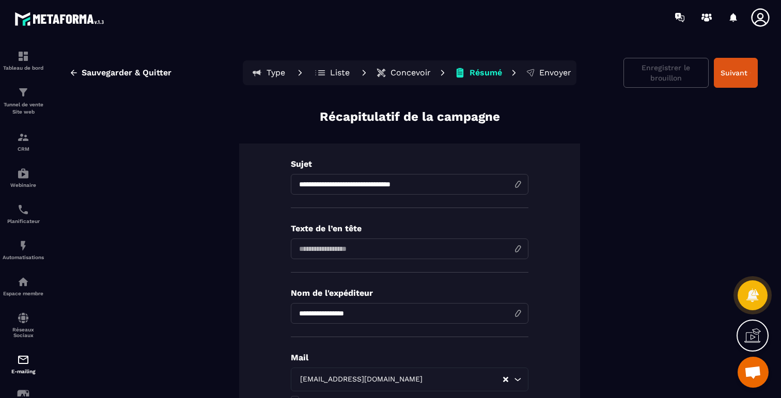
click at [406, 245] on input at bounding box center [410, 249] width 238 height 21
type input "**********"
click at [312, 246] on input "**********" at bounding box center [410, 249] width 238 height 21
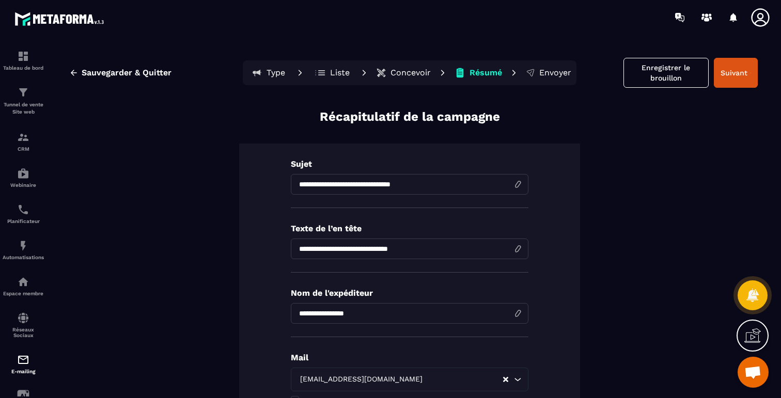
click at [331, 188] on input "**********" at bounding box center [410, 184] width 238 height 21
paste input
type input "**********"
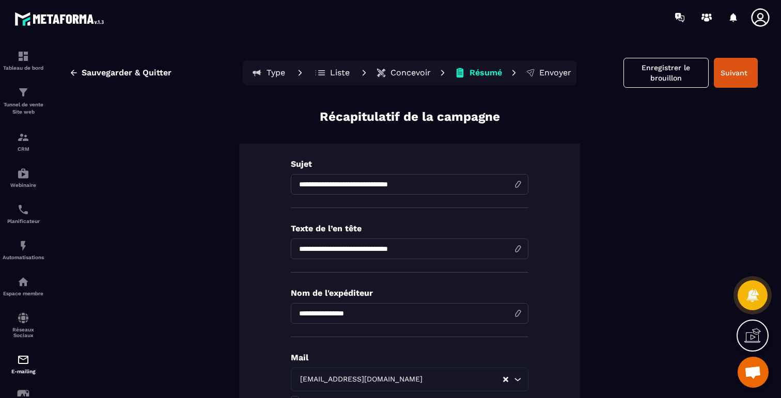
click at [310, 257] on input "**********" at bounding box center [410, 249] width 238 height 21
click at [311, 251] on input "**********" at bounding box center [410, 249] width 238 height 21
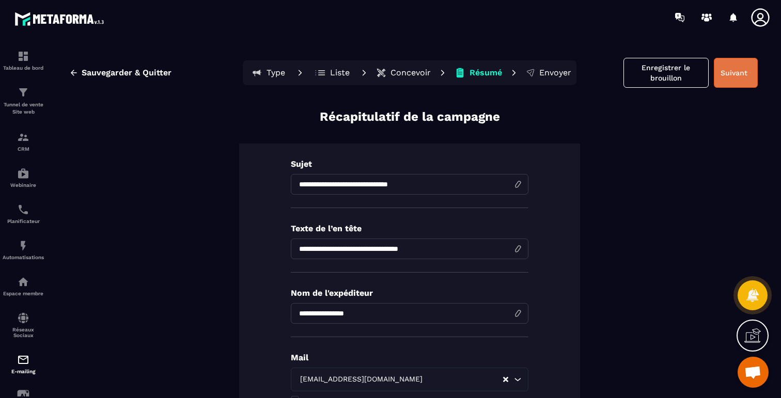
type input "**********"
click at [736, 81] on button "Suivant" at bounding box center [736, 73] width 44 height 30
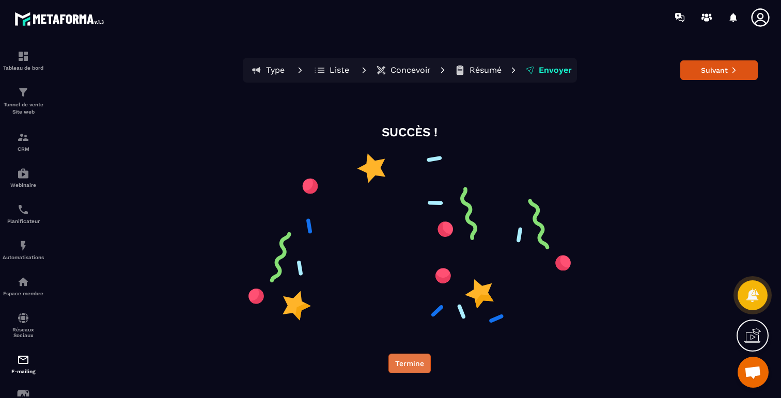
click at [414, 364] on button "Termine" at bounding box center [410, 364] width 42 height 20
